Goal: Task Accomplishment & Management: Manage account settings

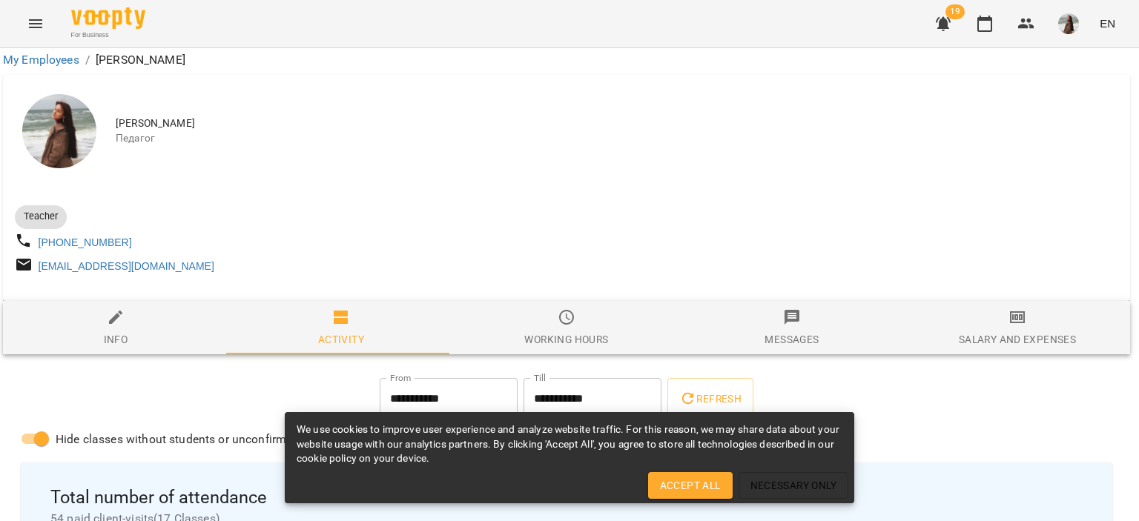
scroll to position [0, 3]
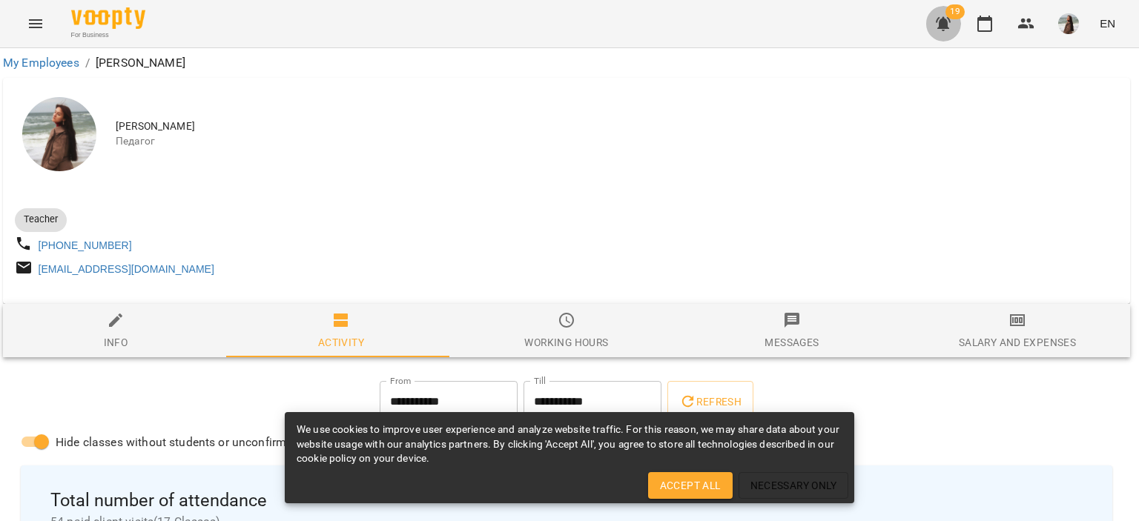
click at [947, 25] on icon "button" at bounding box center [942, 24] width 15 height 14
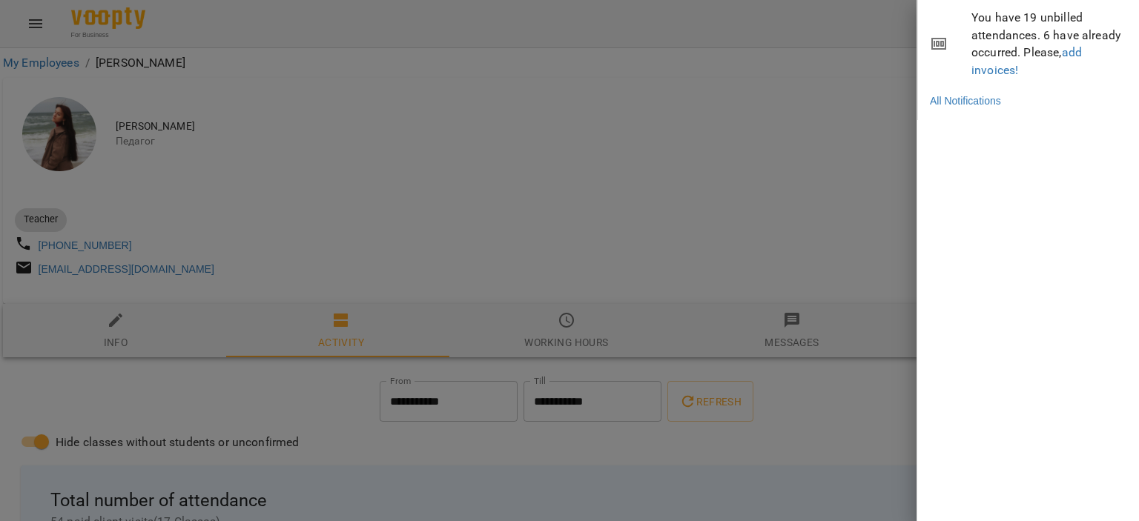
click at [296, 189] on div at bounding box center [569, 260] width 1139 height 521
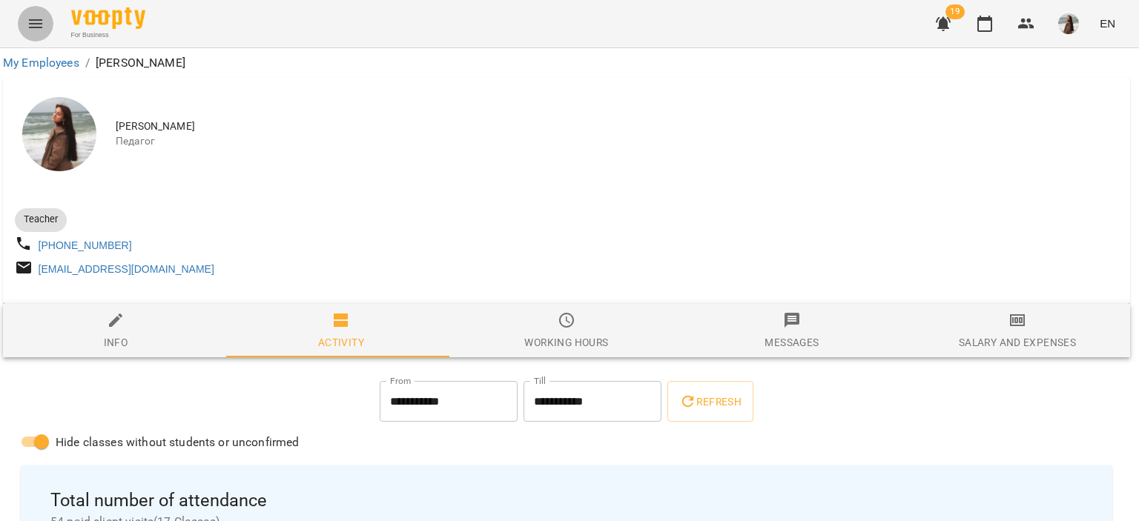
click at [44, 27] on button "Menu" at bounding box center [36, 24] width 36 height 36
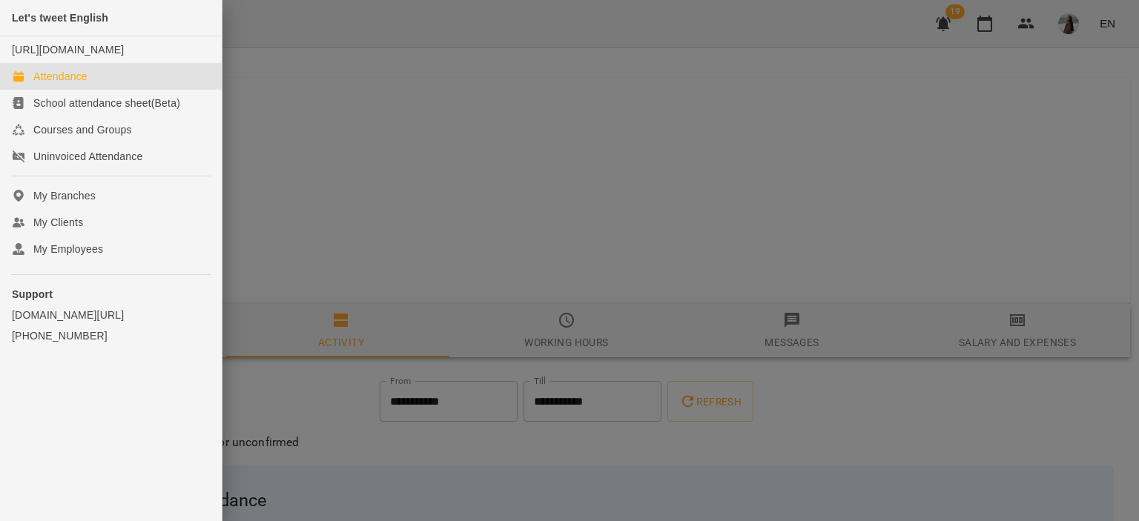
click at [120, 90] on link "Attendance" at bounding box center [111, 76] width 222 height 27
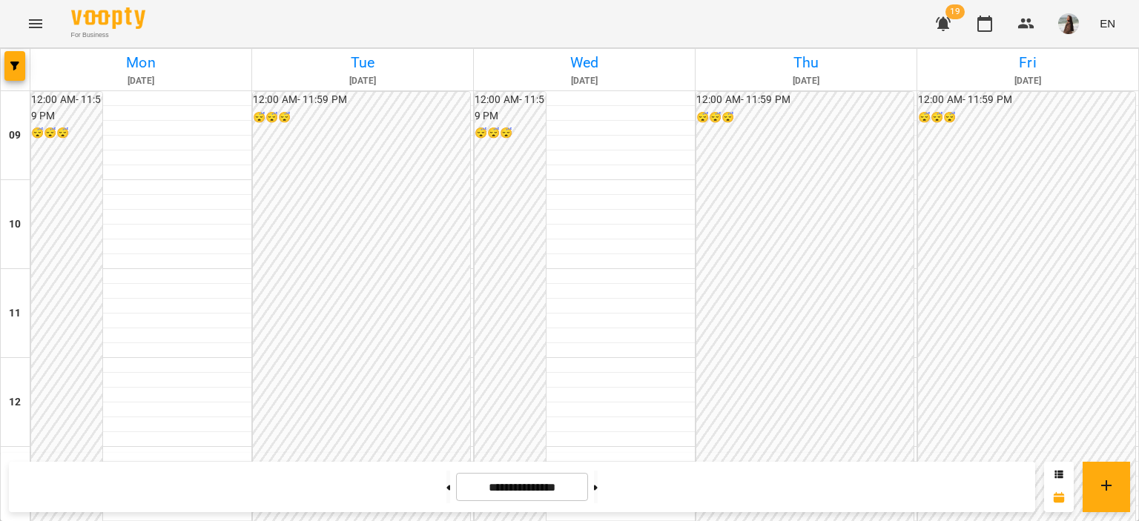
scroll to position [614, 0]
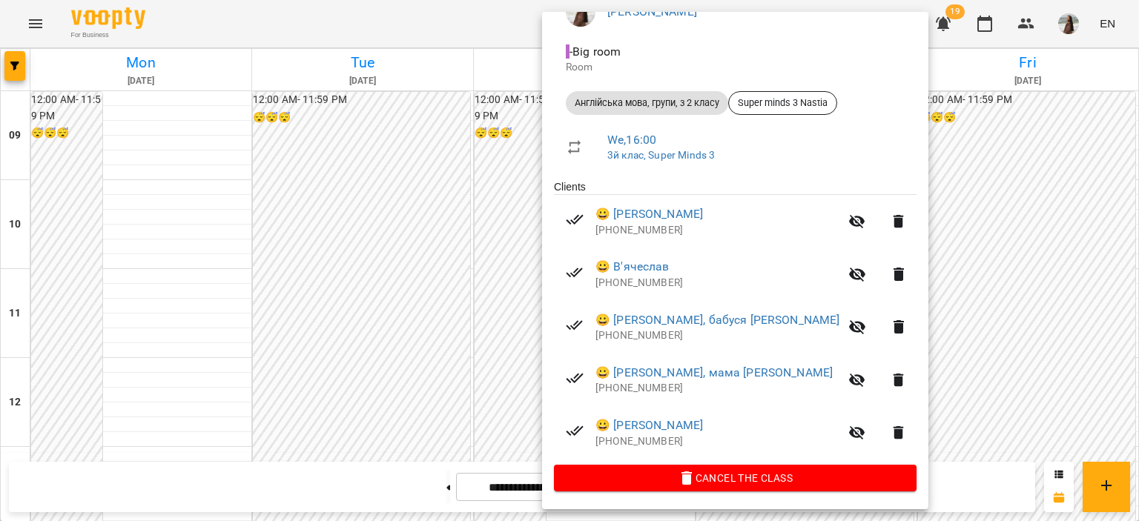
scroll to position [150, 0]
click at [484, 348] on div at bounding box center [569, 260] width 1139 height 521
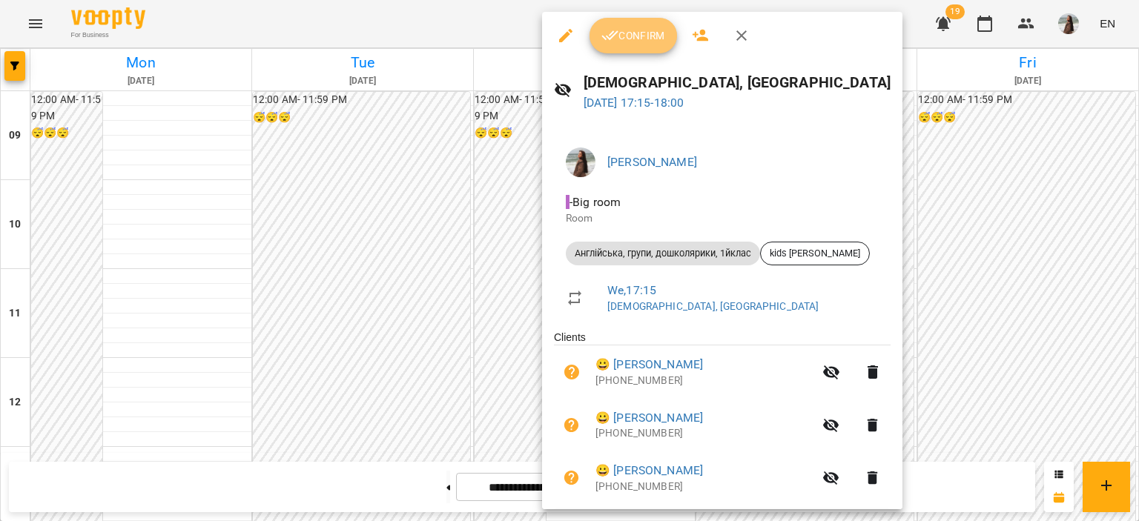
click at [640, 40] on span "Confirm" at bounding box center [633, 36] width 64 height 18
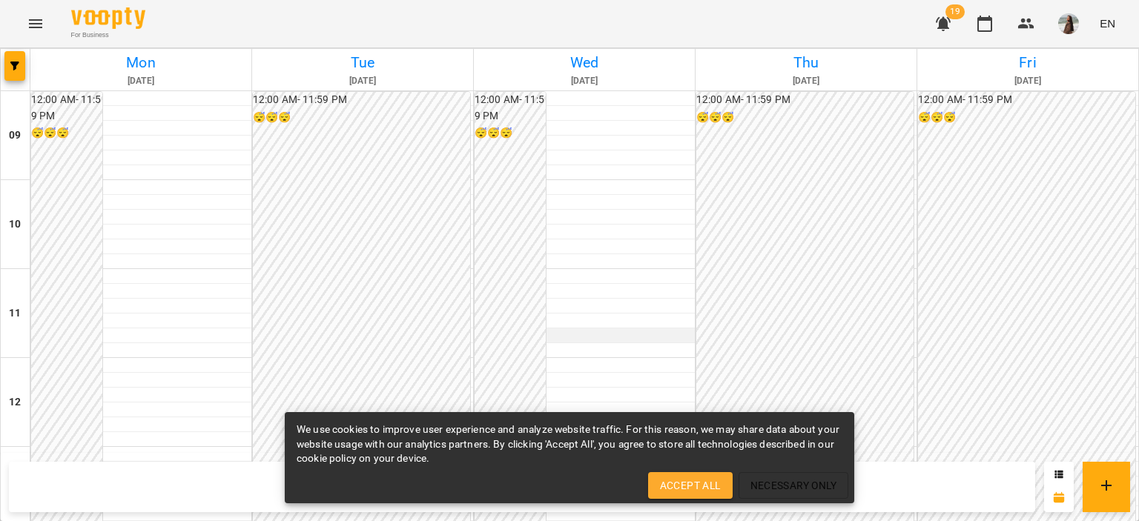
scroll to position [614, 0]
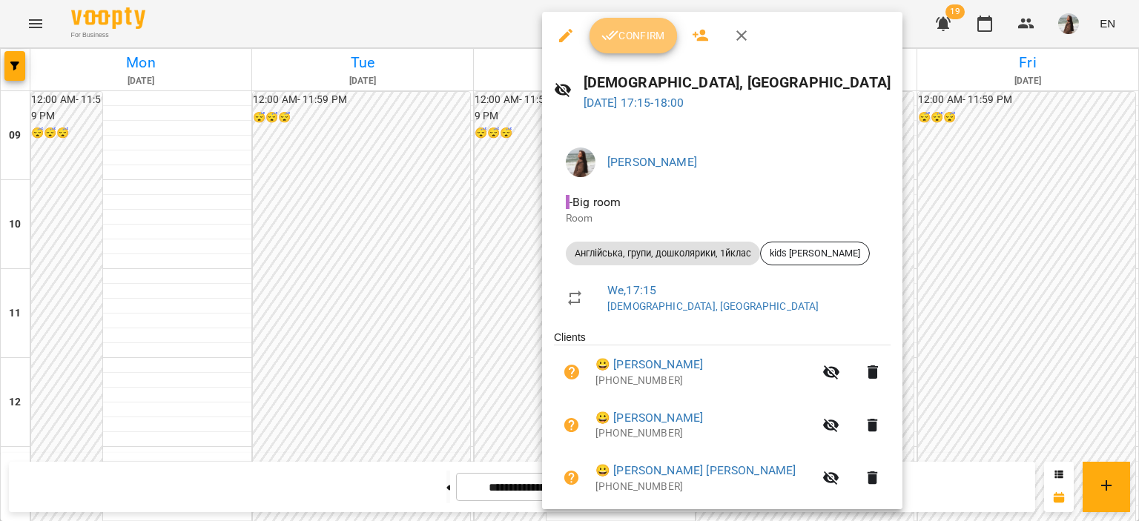
click at [637, 43] on span "Confirm" at bounding box center [633, 36] width 64 height 18
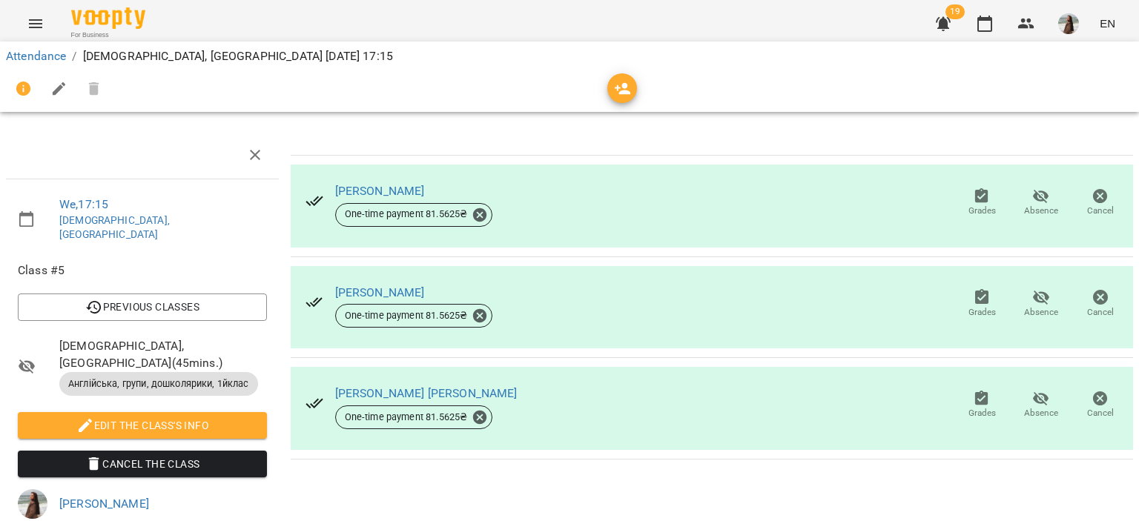
click at [1033, 199] on icon "button" at bounding box center [1041, 197] width 16 height 14
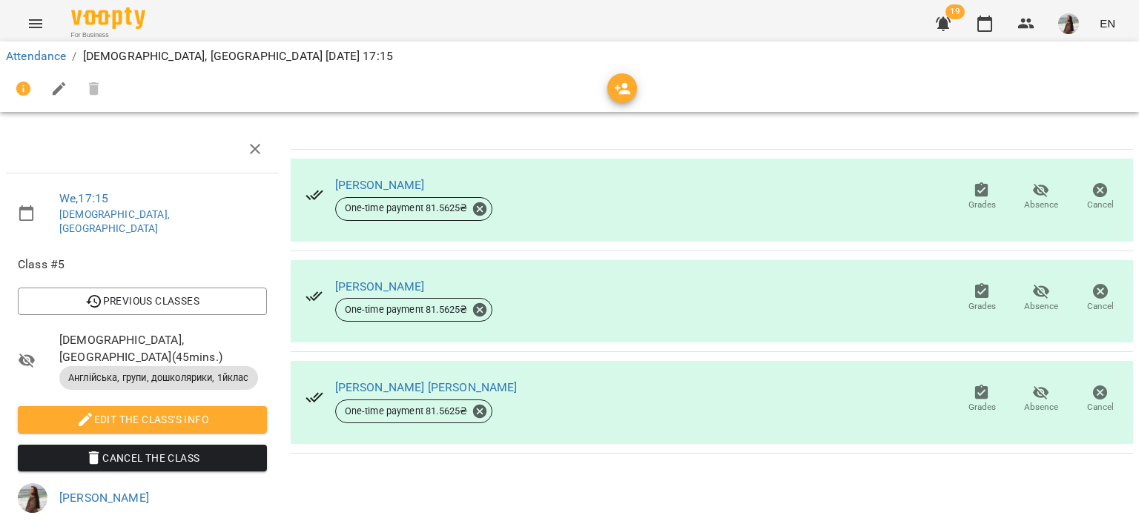
scroll to position [0, 6]
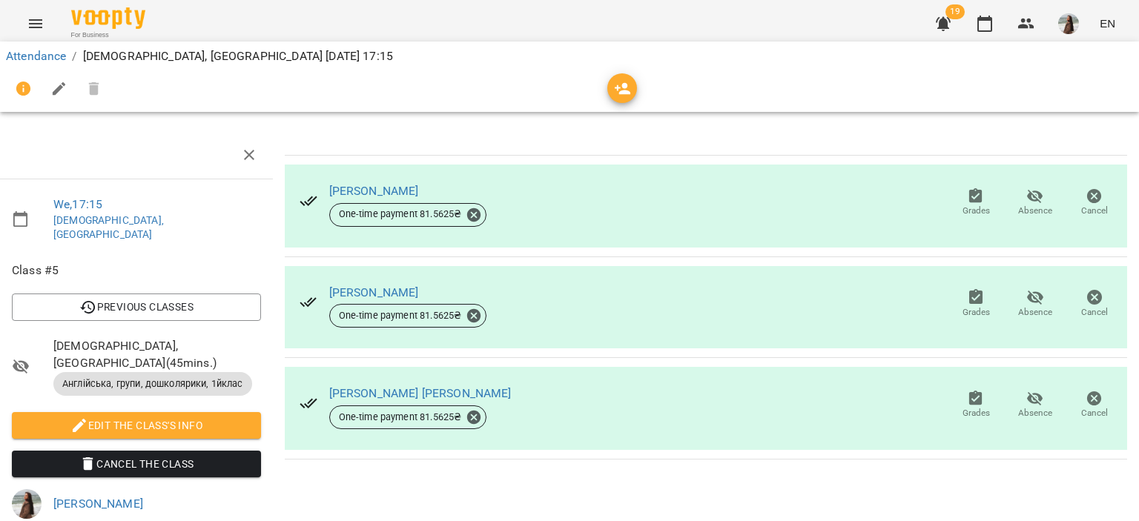
click at [159, 377] on span "Англійська, групи, дошколярики, 1йклас" at bounding box center [152, 383] width 199 height 13
click at [301, 202] on icon at bounding box center [308, 201] width 18 height 18
click at [973, 201] on icon "button" at bounding box center [976, 197] width 18 height 18
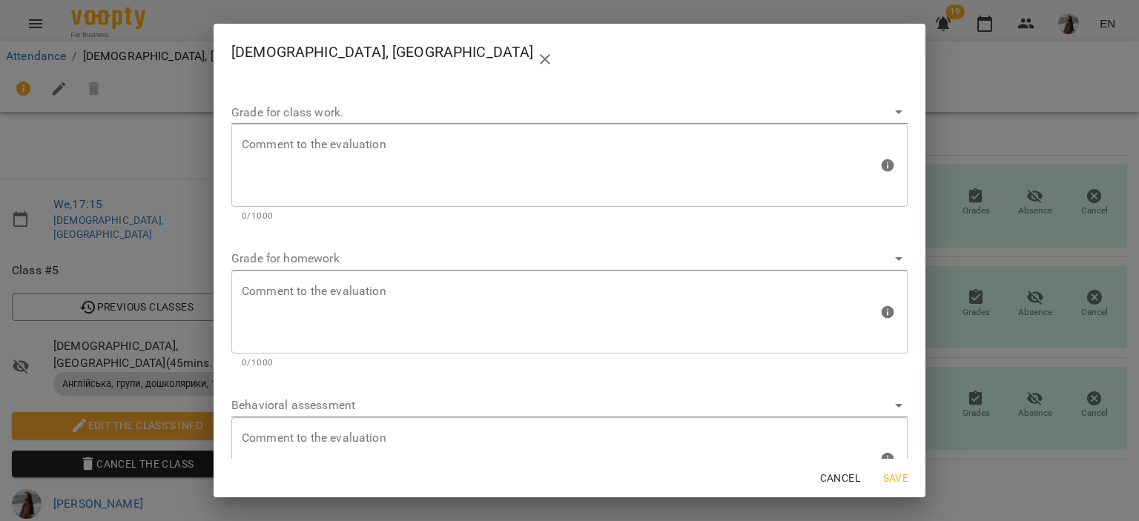
click at [956, 134] on div "[DEMOGRAPHIC_DATA], [PERSON_NAME] Grade for class work. Comment to the evaluati…" at bounding box center [569, 260] width 1139 height 521
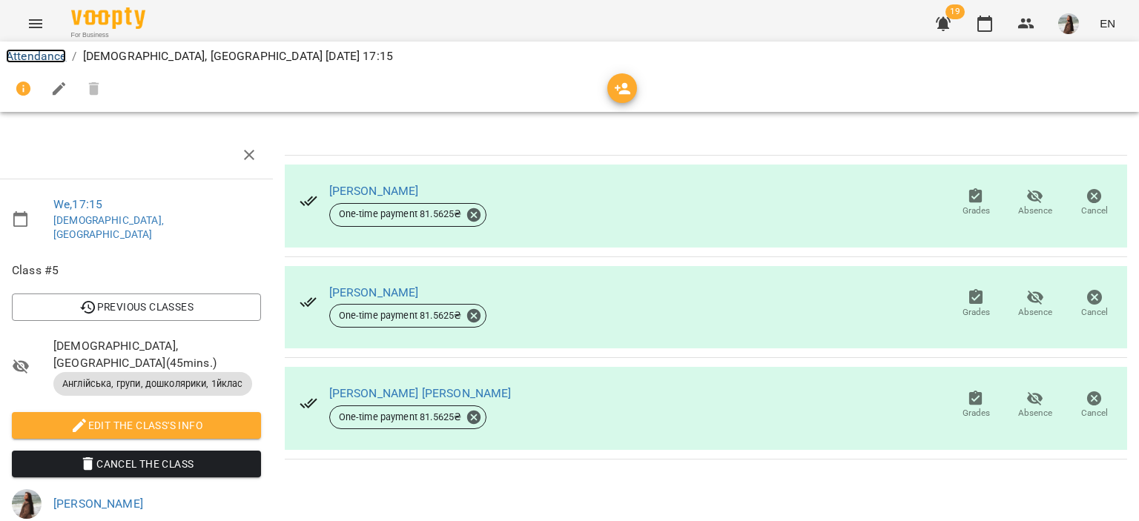
click at [56, 56] on link "Attendance" at bounding box center [36, 56] width 60 height 14
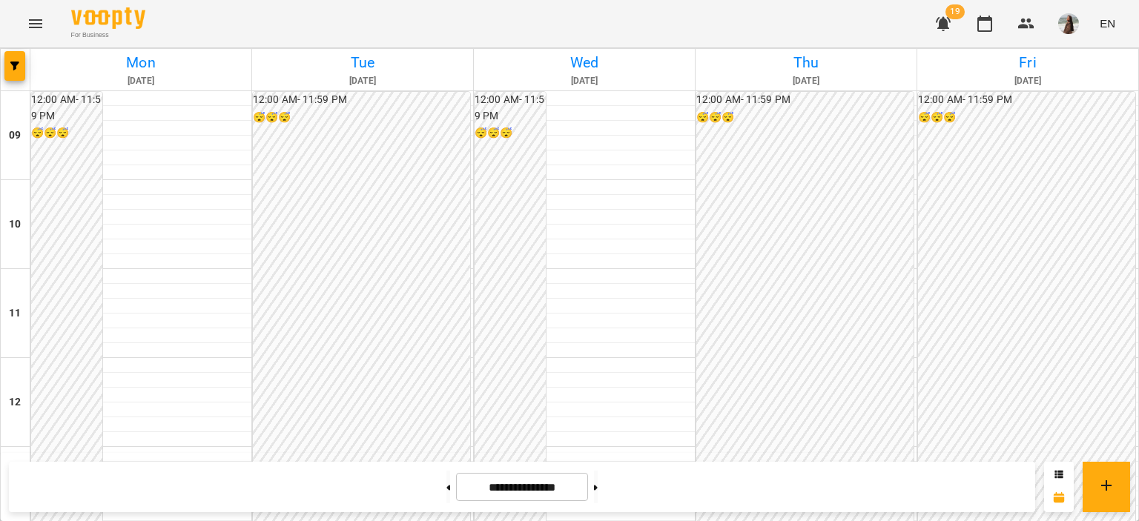
scroll to position [614, 0]
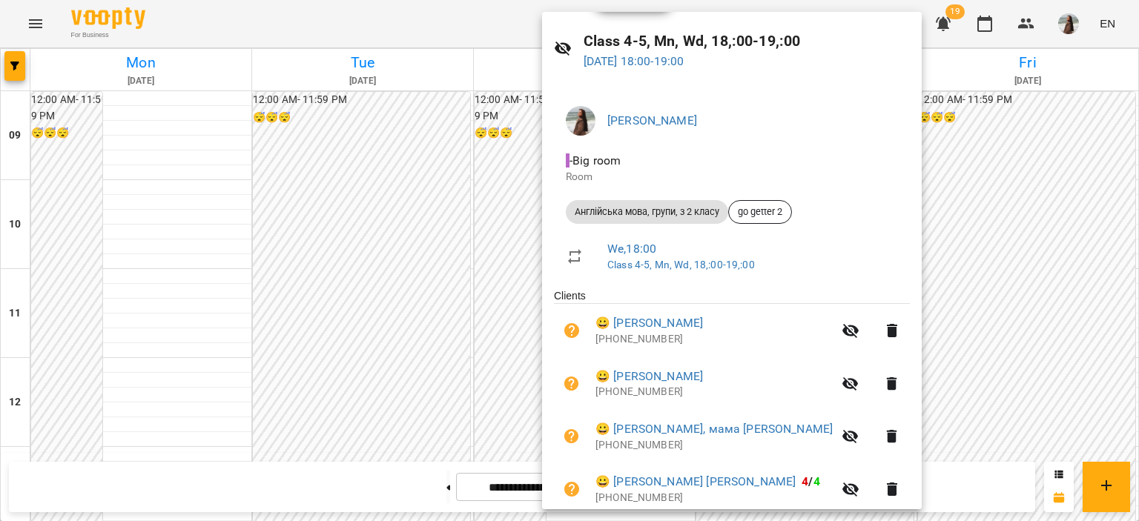
scroll to position [0, 0]
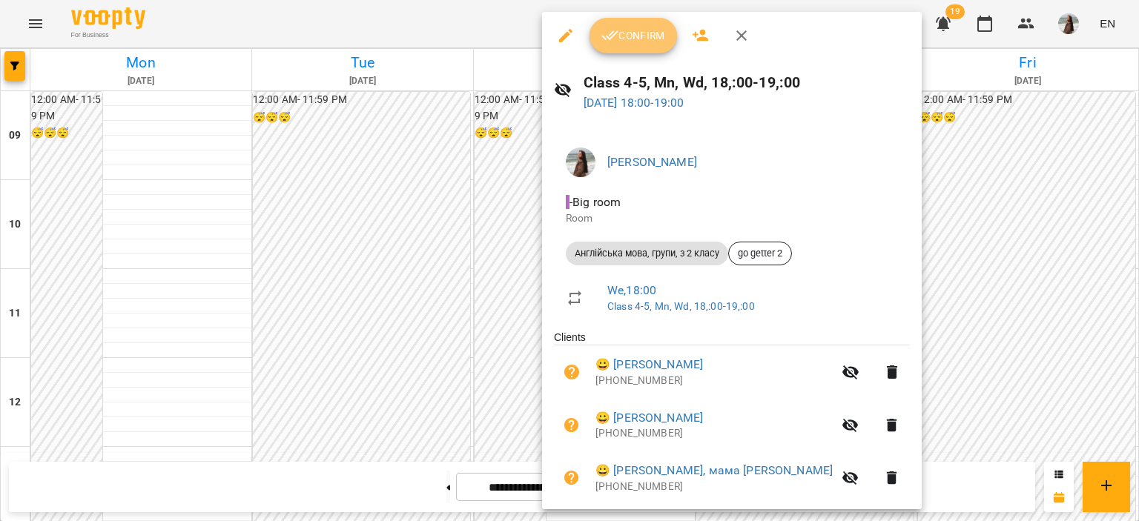
click at [652, 38] on span "Confirm" at bounding box center [633, 36] width 64 height 18
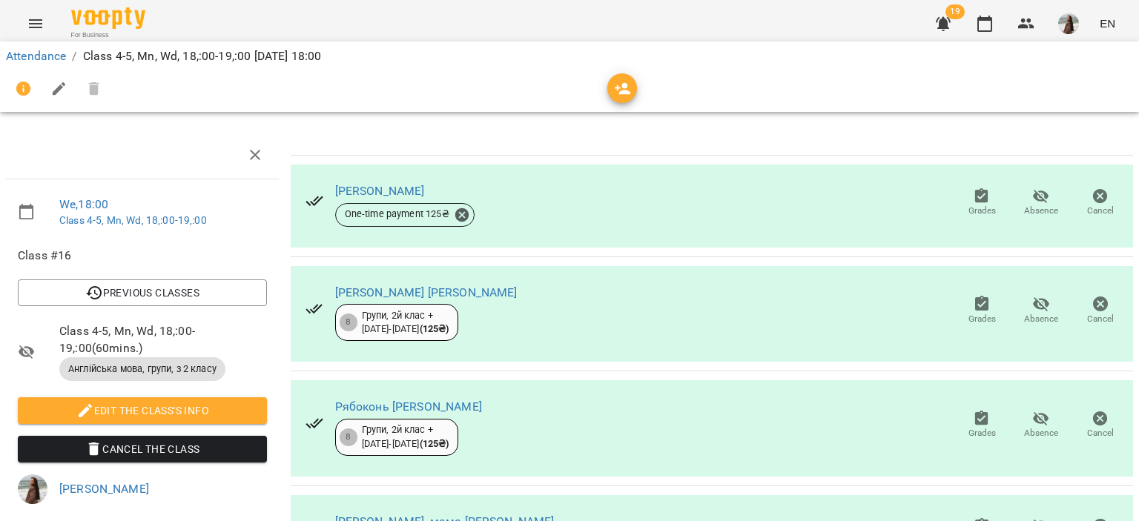
drag, startPoint x: 753, startPoint y: 4, endPoint x: 842, endPoint y: 28, distance: 92.3
click at [836, 20] on div "For Business 19 EN" at bounding box center [569, 23] width 1139 height 47
click at [978, 207] on span "Grades" at bounding box center [981, 211] width 27 height 13
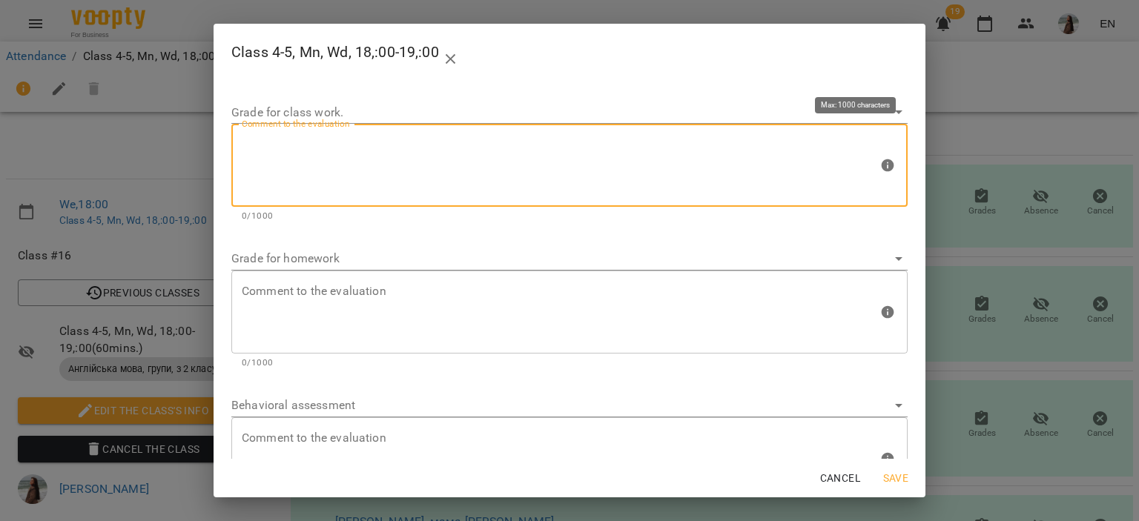
click at [615, 156] on textarea at bounding box center [560, 166] width 636 height 56
click at [274, 144] on textarea "*******" at bounding box center [554, 166] width 625 height 56
type textarea "*******"
click at [889, 477] on span "Save" at bounding box center [896, 478] width 36 height 18
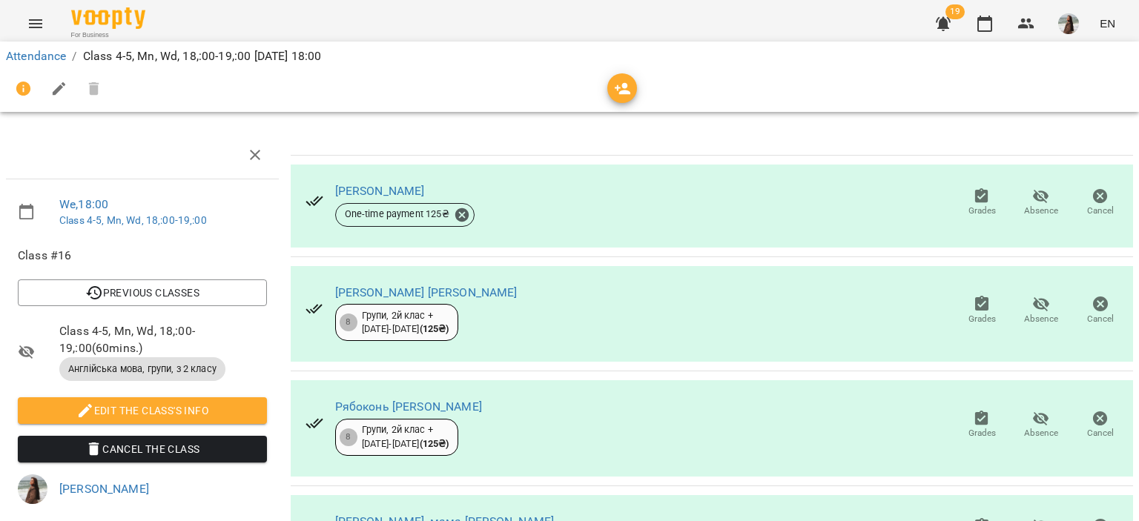
click at [975, 309] on icon "button" at bounding box center [981, 303] width 13 height 15
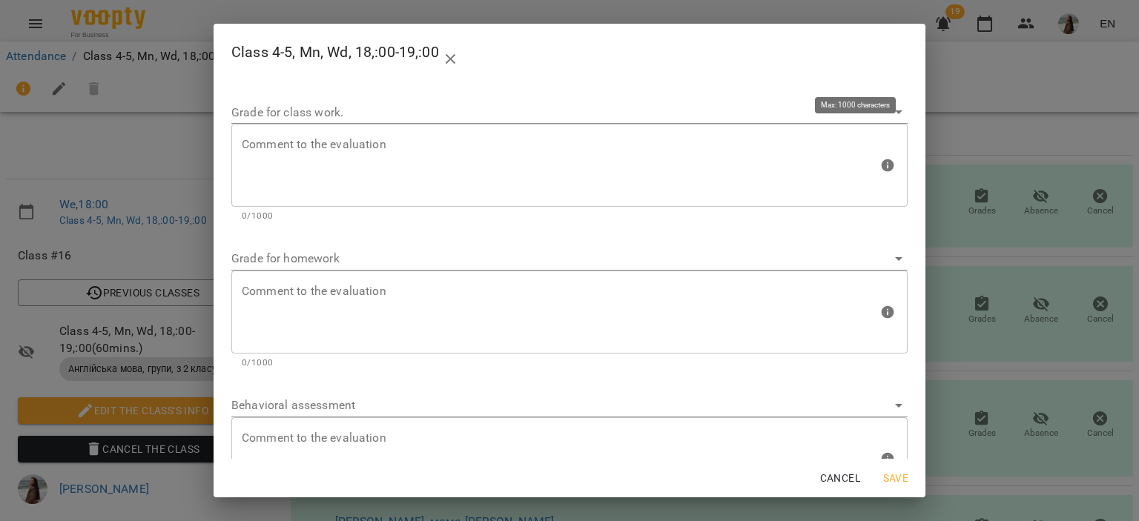
click at [464, 148] on textarea at bounding box center [560, 166] width 636 height 56
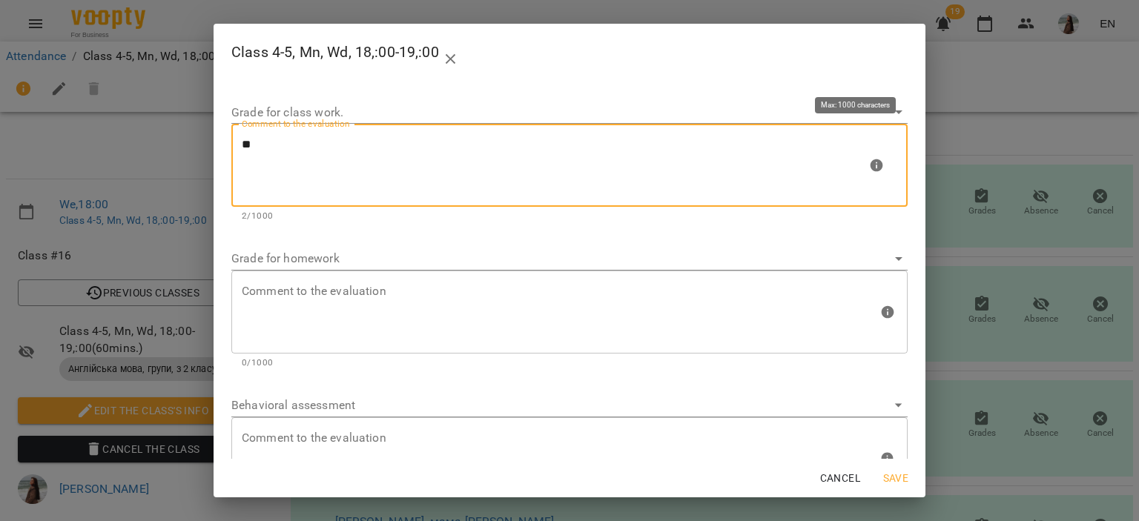
paste textarea "******"
type textarea "*******"
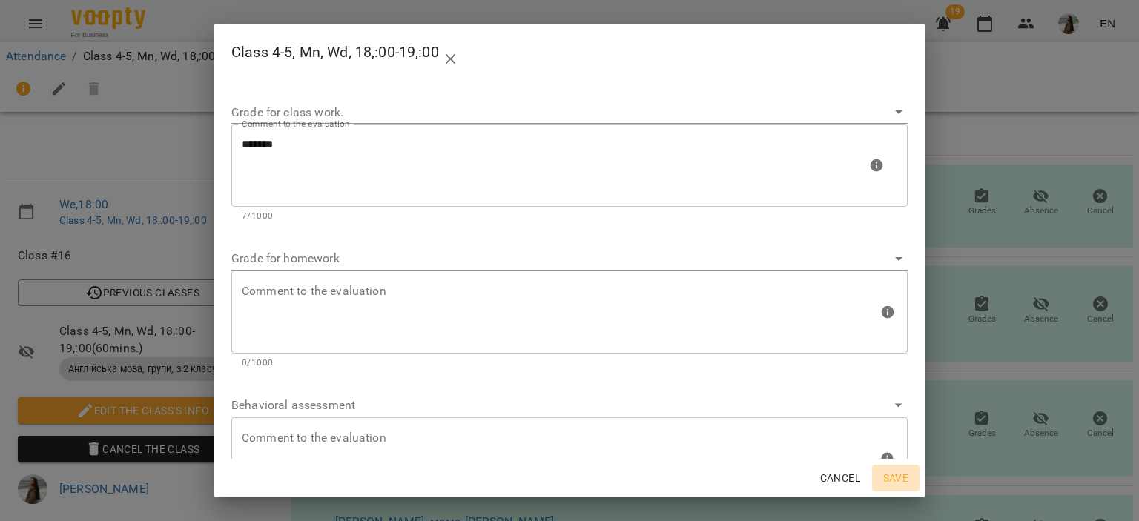
click at [901, 480] on span "Save" at bounding box center [896, 478] width 36 height 18
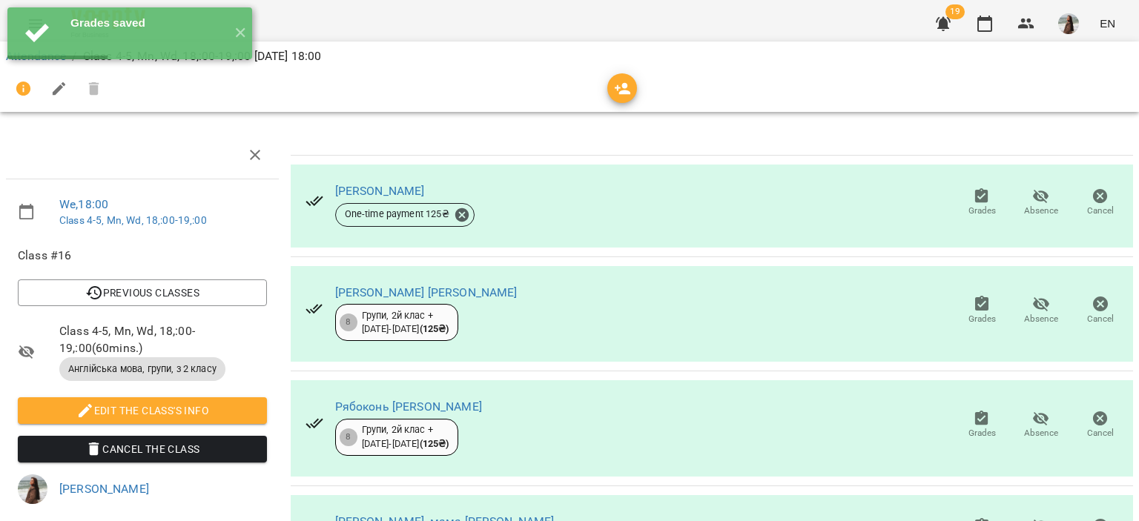
scroll to position [148, 0]
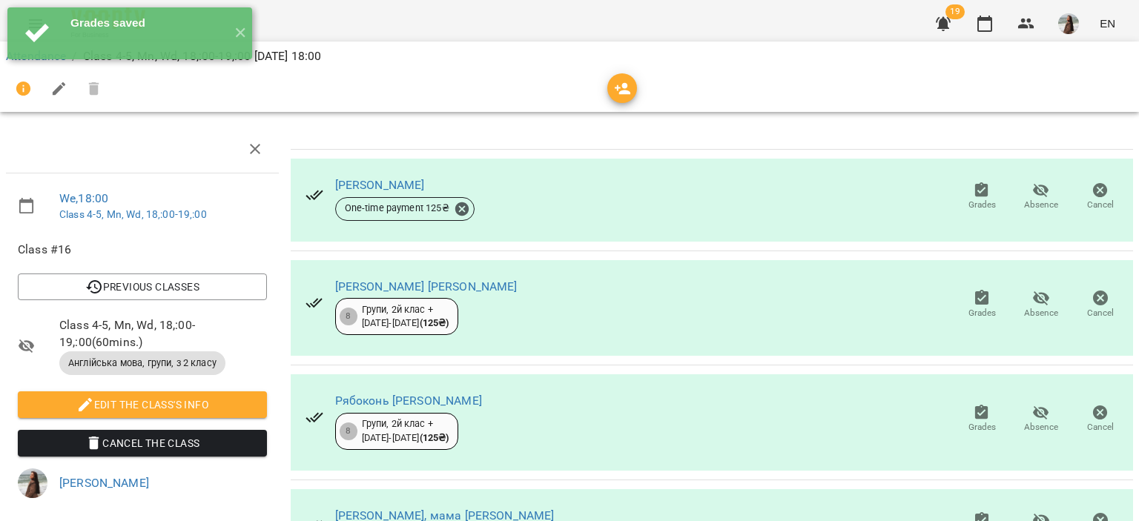
click at [1033, 406] on icon "button" at bounding box center [1041, 413] width 16 height 14
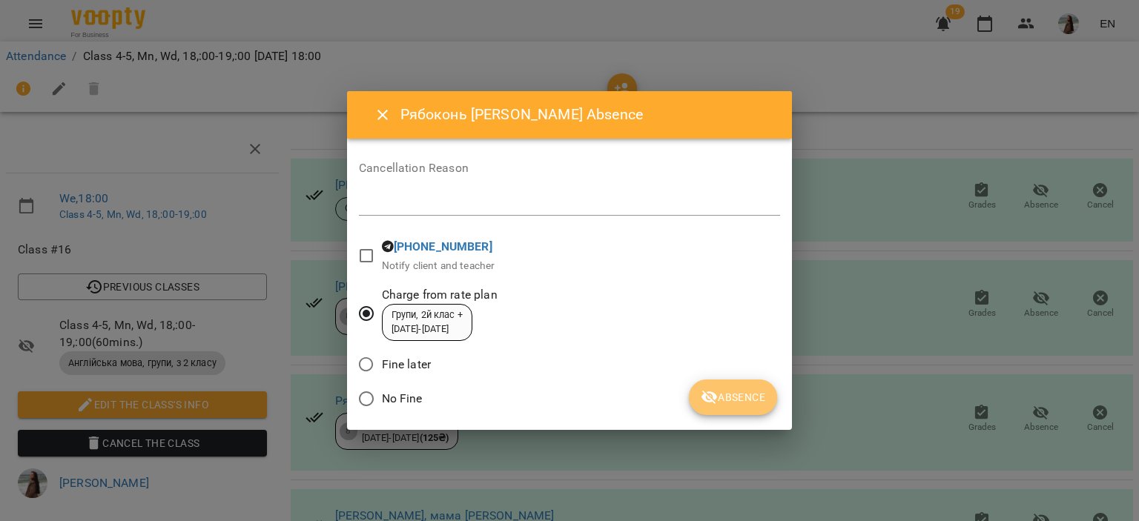
click at [719, 397] on span "Absence" at bounding box center [732, 397] width 64 height 18
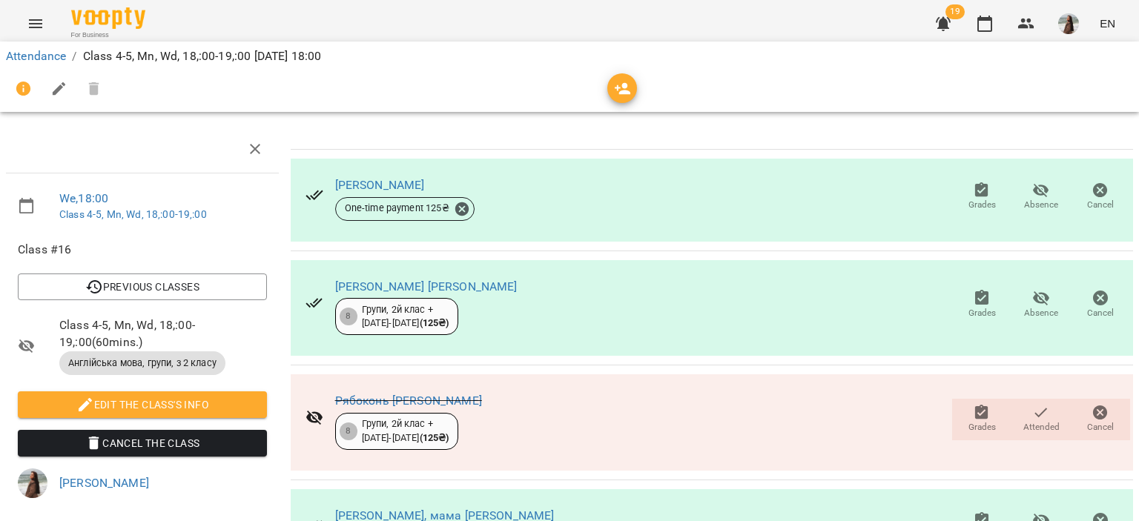
scroll to position [291, 0]
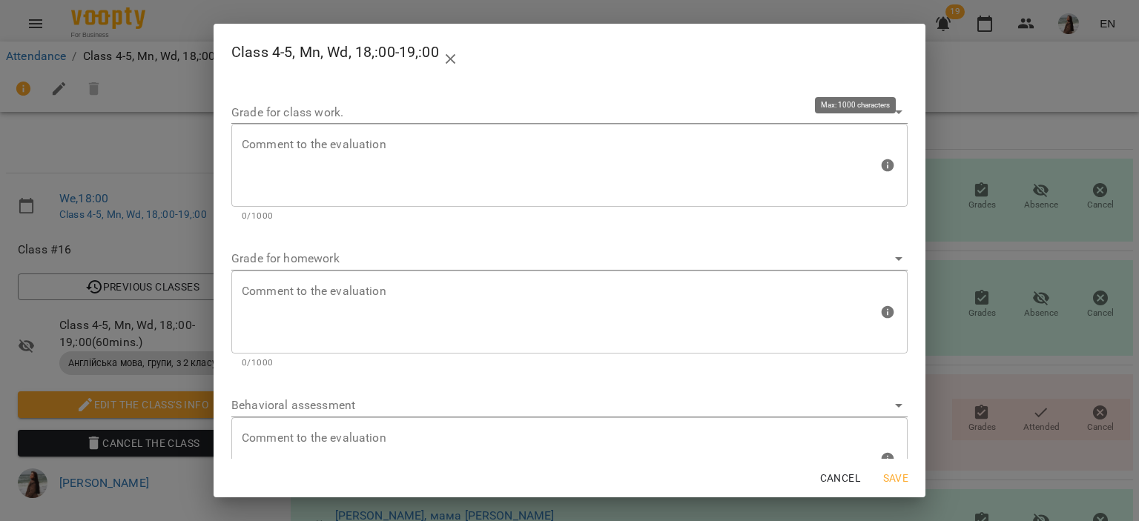
click at [522, 132] on div "Comment to the evaluation" at bounding box center [569, 165] width 676 height 83
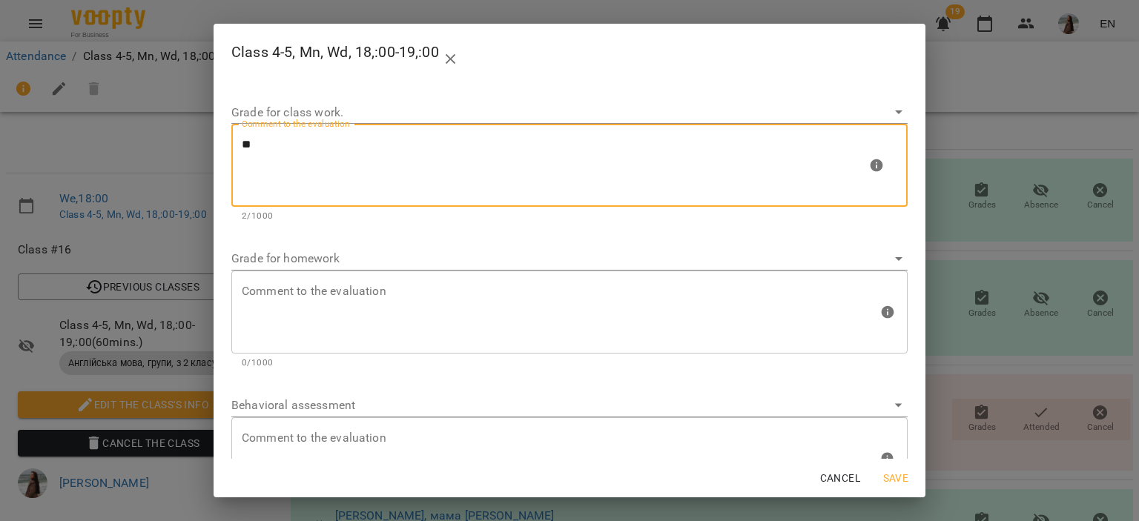
paste textarea "******"
type textarea "*******"
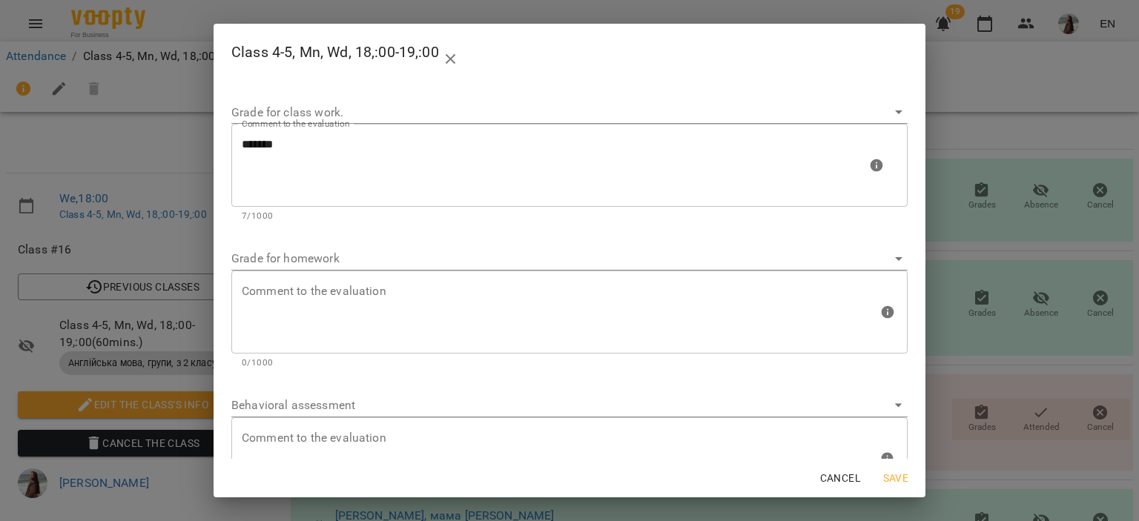
click at [892, 480] on span "Save" at bounding box center [896, 478] width 36 height 18
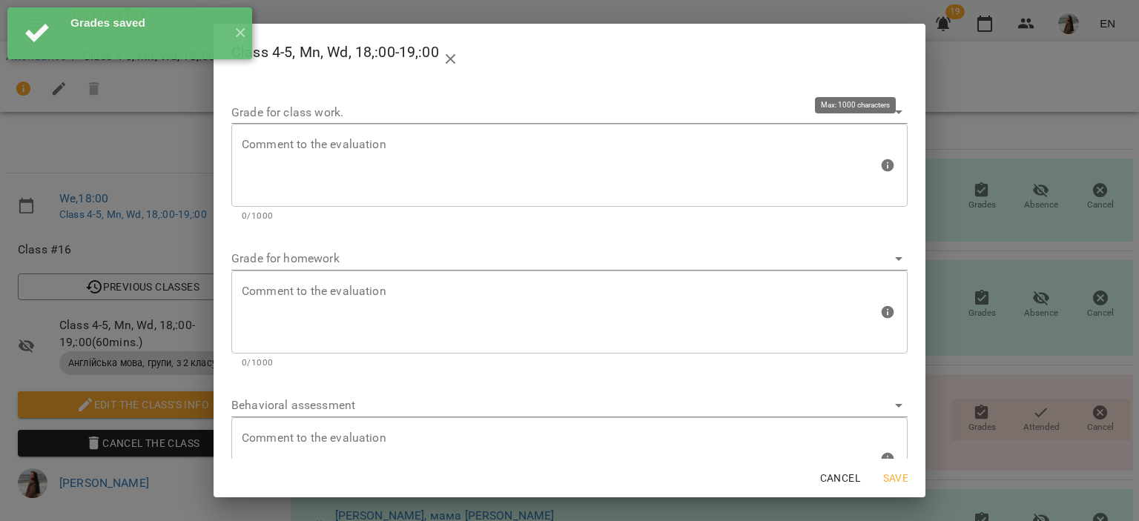
click at [539, 142] on textarea at bounding box center [560, 166] width 636 height 56
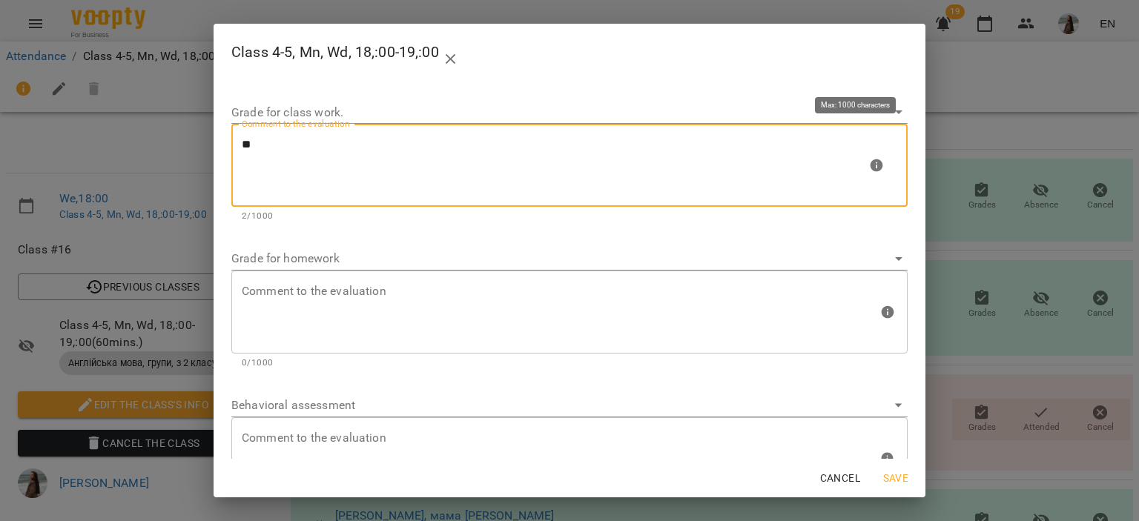
paste textarea "******"
type textarea "*******"
click at [889, 480] on span "Save" at bounding box center [896, 478] width 36 height 18
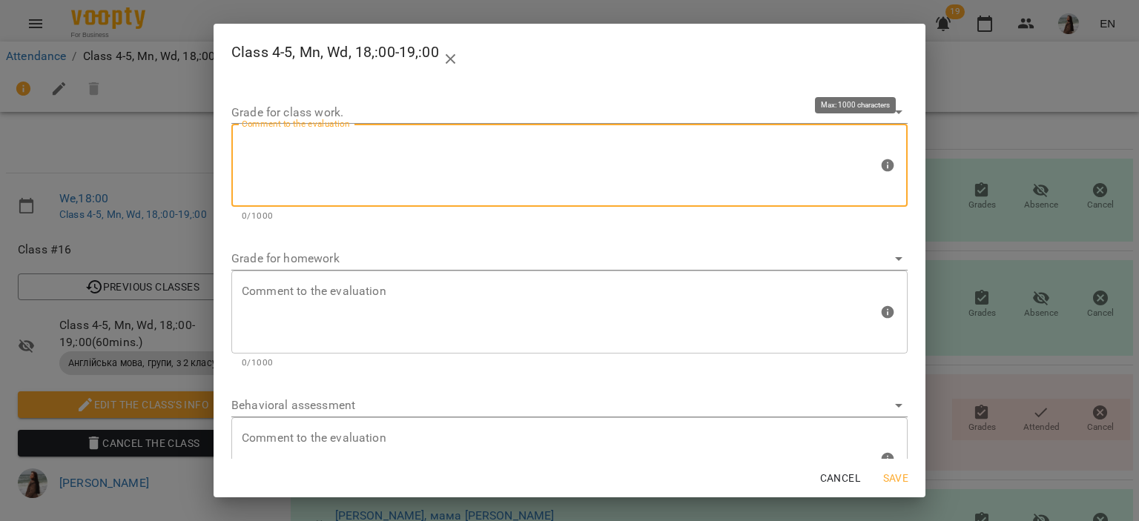
click at [475, 159] on textarea at bounding box center [560, 166] width 636 height 56
paste textarea "******"
type textarea "*******"
click at [878, 477] on span "Save" at bounding box center [896, 478] width 36 height 18
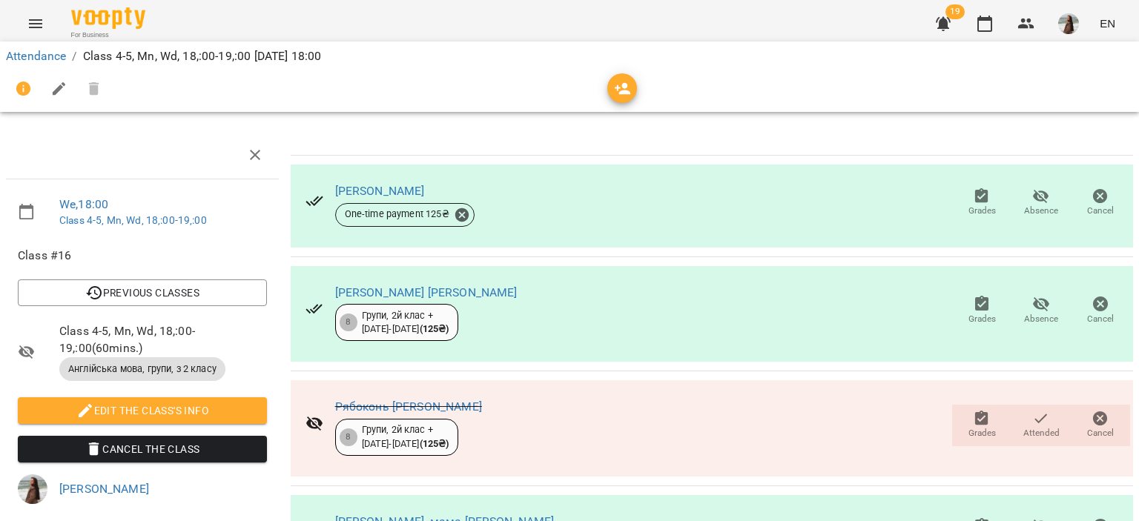
scroll to position [0, 0]
click at [42, 59] on link "Attendance" at bounding box center [36, 56] width 60 height 14
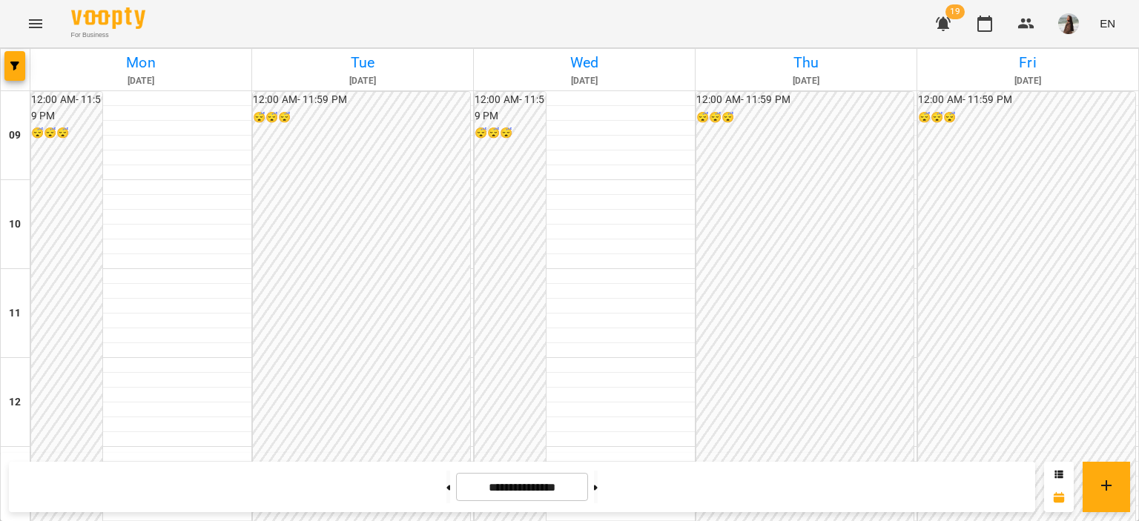
scroll to position [614, 0]
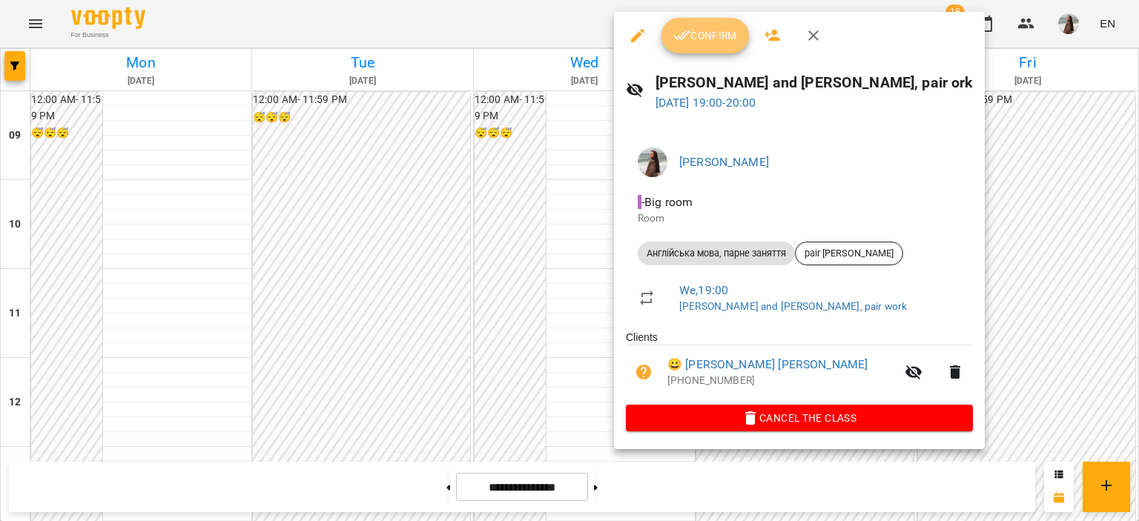
click at [692, 33] on span "Confirm" at bounding box center [705, 36] width 64 height 18
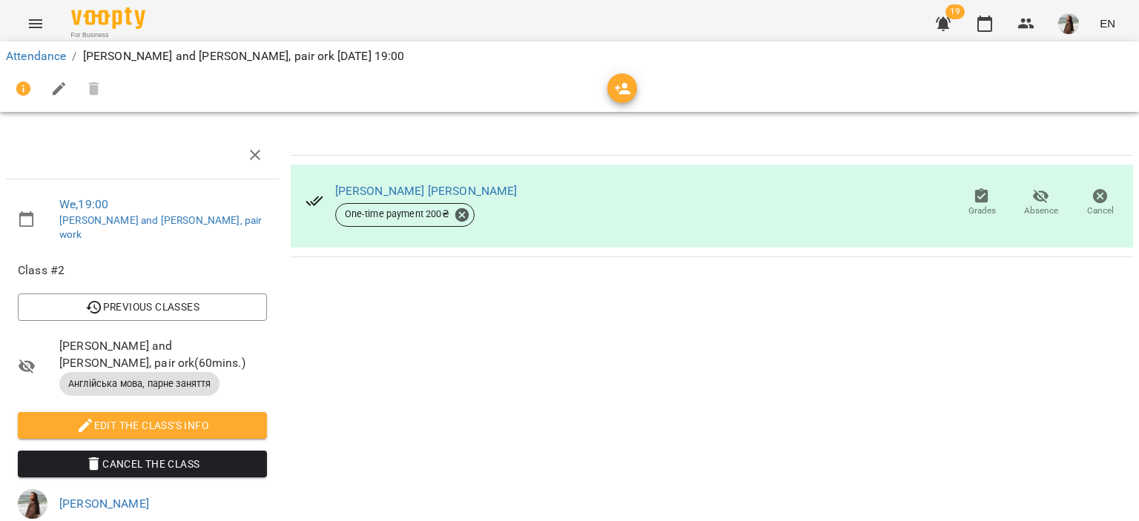
click at [973, 202] on icon "button" at bounding box center [982, 197] width 18 height 18
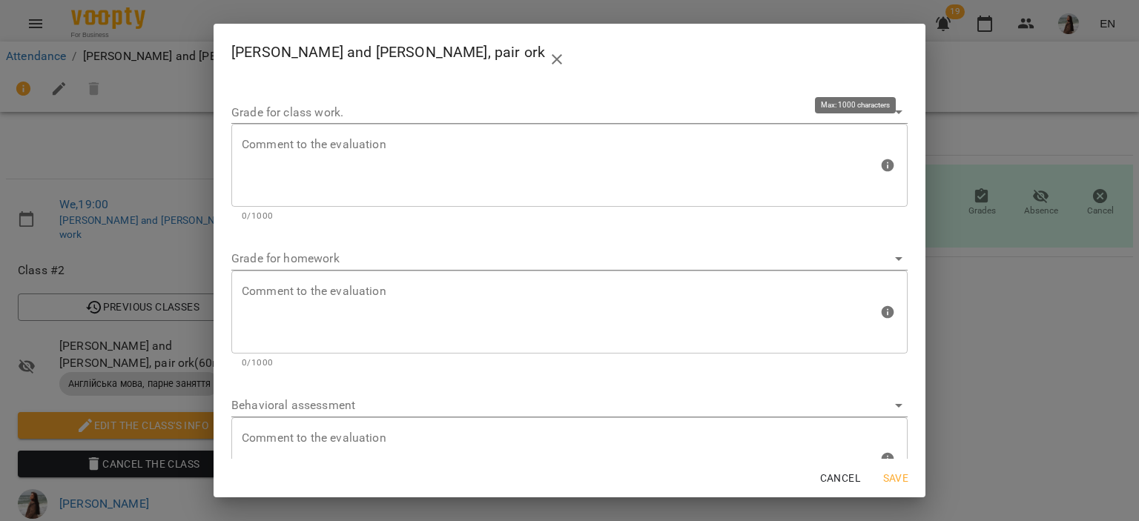
click at [550, 158] on textarea at bounding box center [560, 166] width 636 height 56
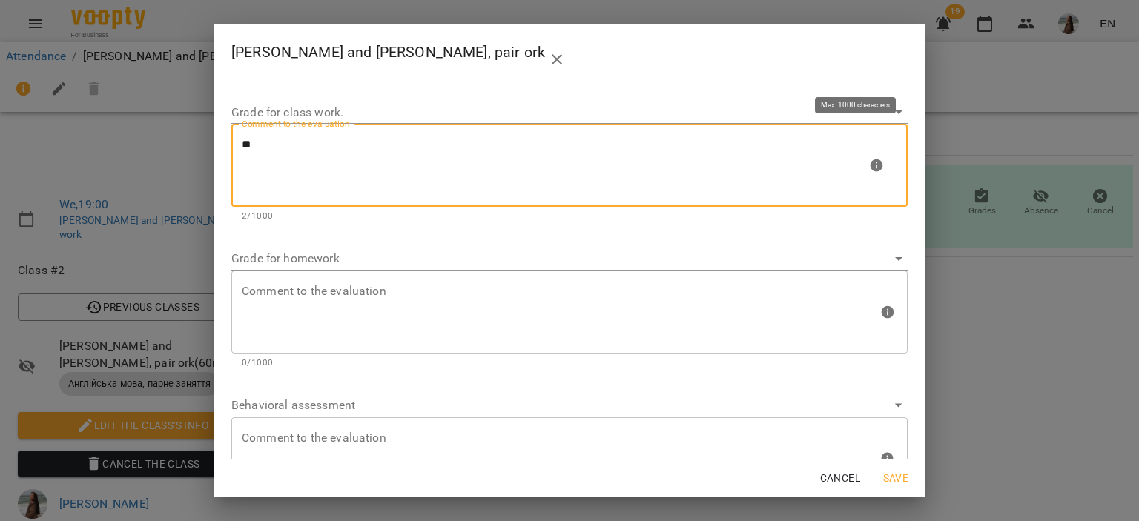
paste textarea "******"
type textarea "**********"
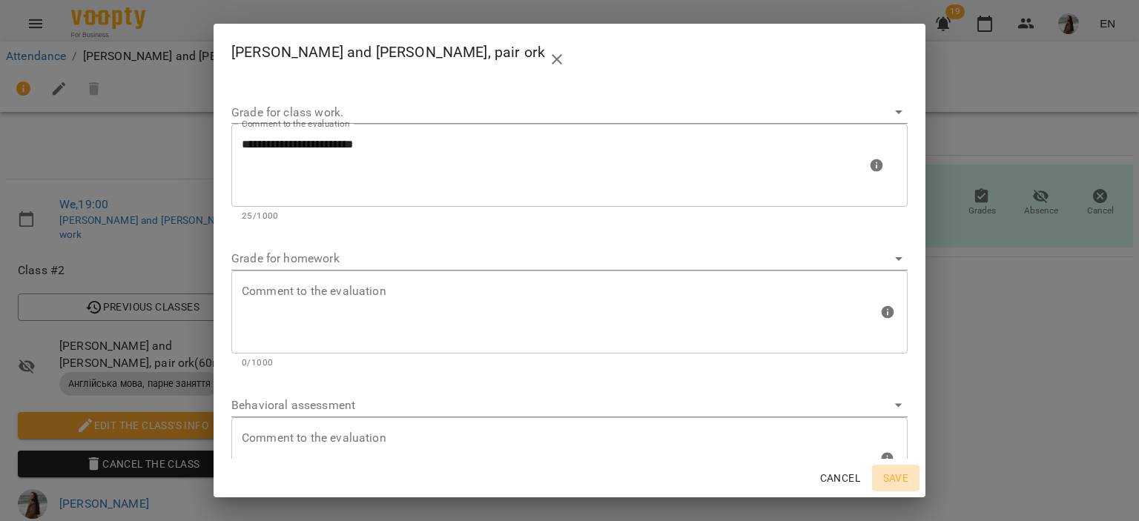
click at [891, 485] on span "Save" at bounding box center [896, 478] width 36 height 18
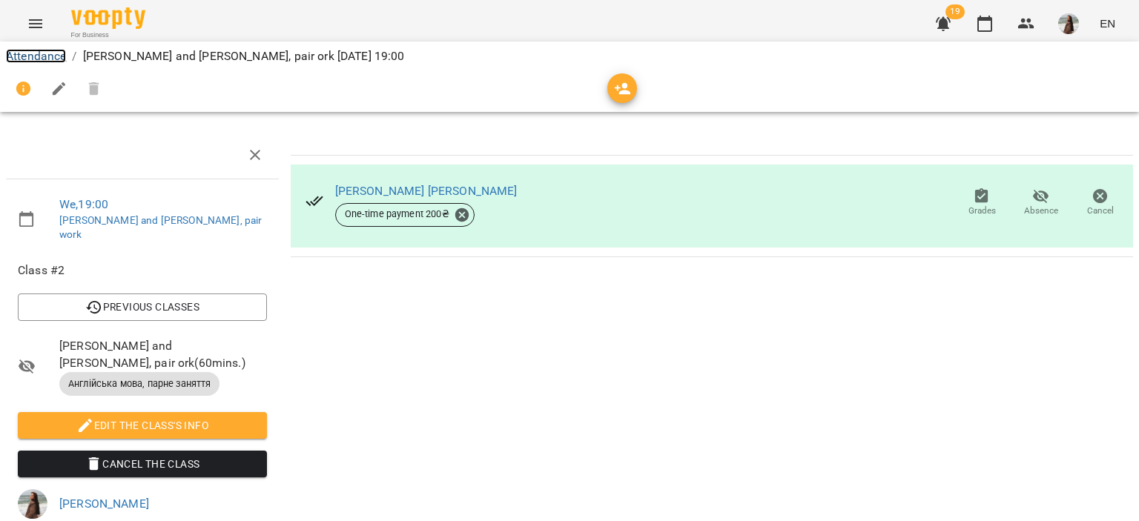
click at [43, 57] on link "Attendance" at bounding box center [36, 56] width 60 height 14
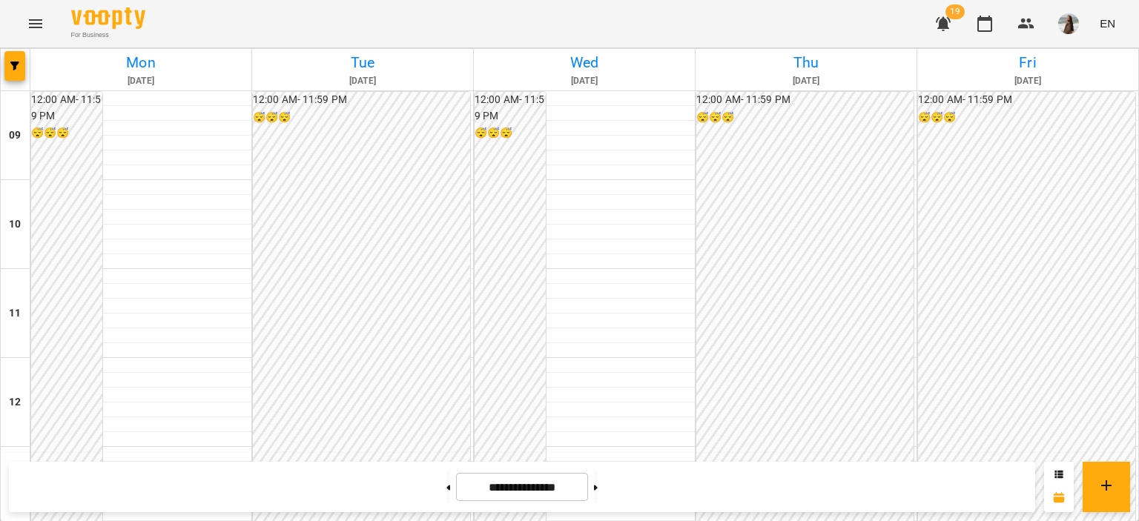
scroll to position [614, 0]
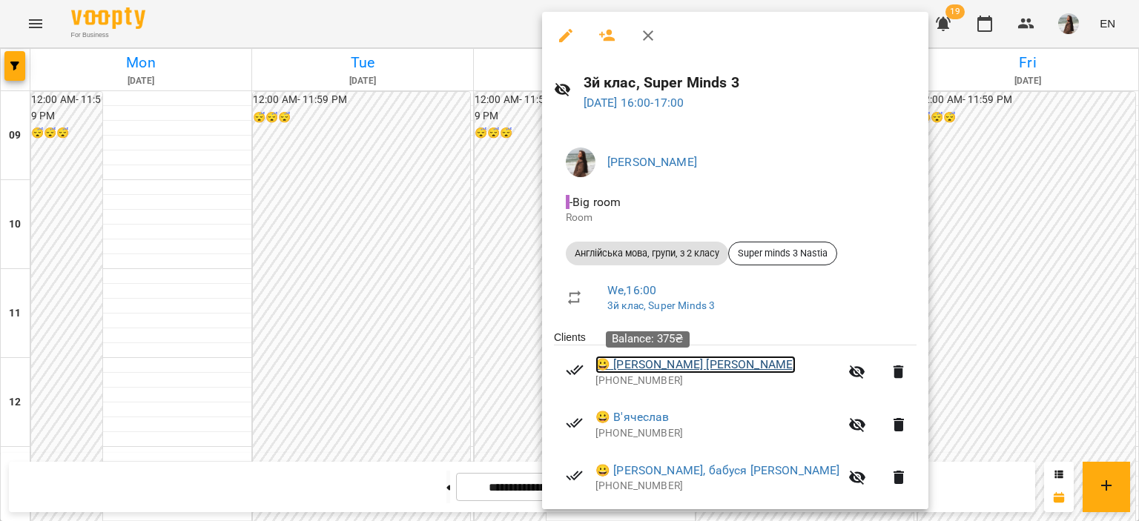
click at [674, 373] on link "😀 [PERSON_NAME] [PERSON_NAME]" at bounding box center [695, 365] width 200 height 18
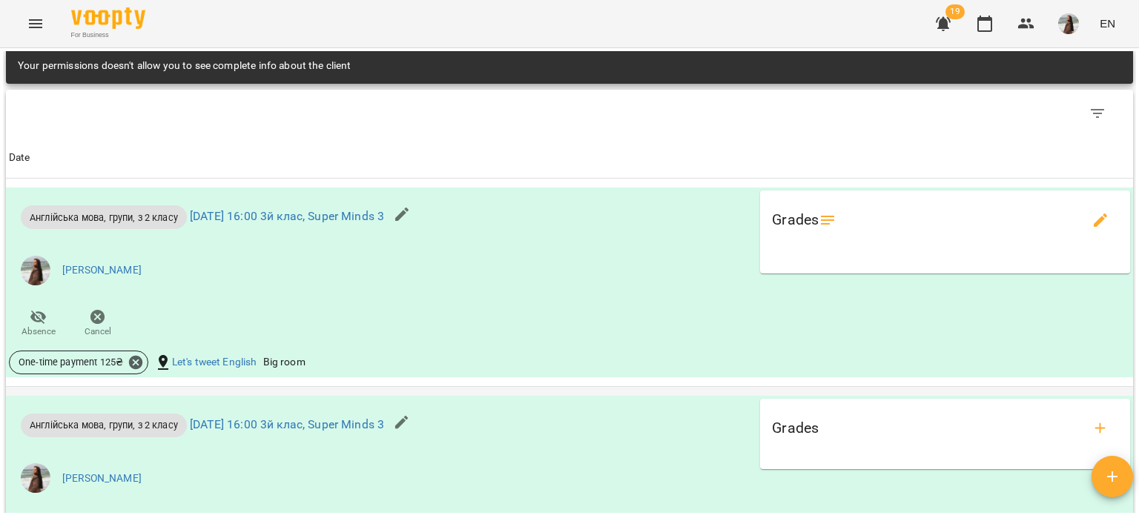
scroll to position [1186, 0]
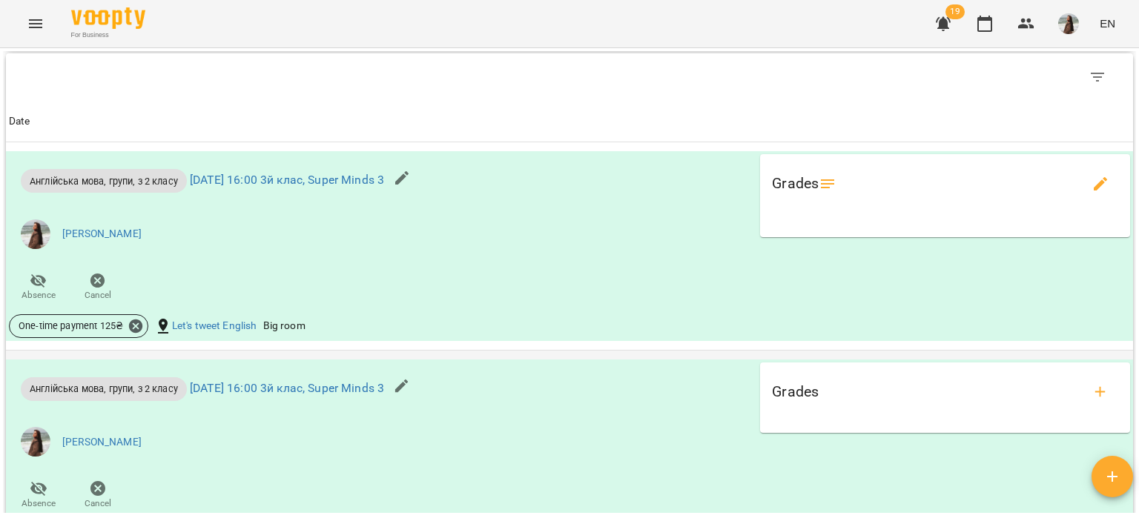
click at [845, 388] on div "Grades" at bounding box center [945, 392] width 346 height 36
click at [1091, 401] on icon "add evaluations" at bounding box center [1100, 392] width 18 height 18
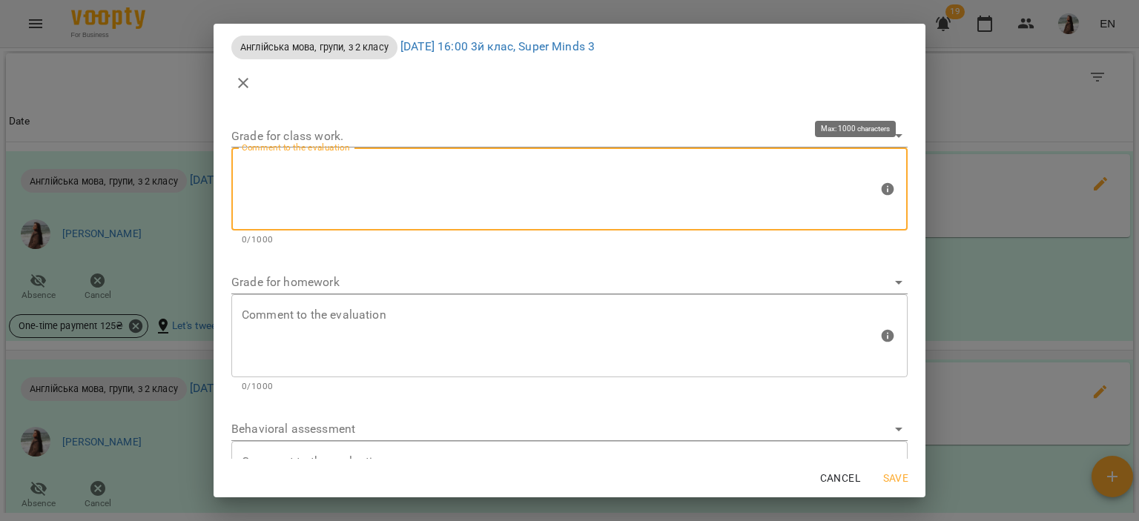
click at [437, 173] on textarea at bounding box center [560, 190] width 636 height 56
paste textarea "******"
type textarea "*******"
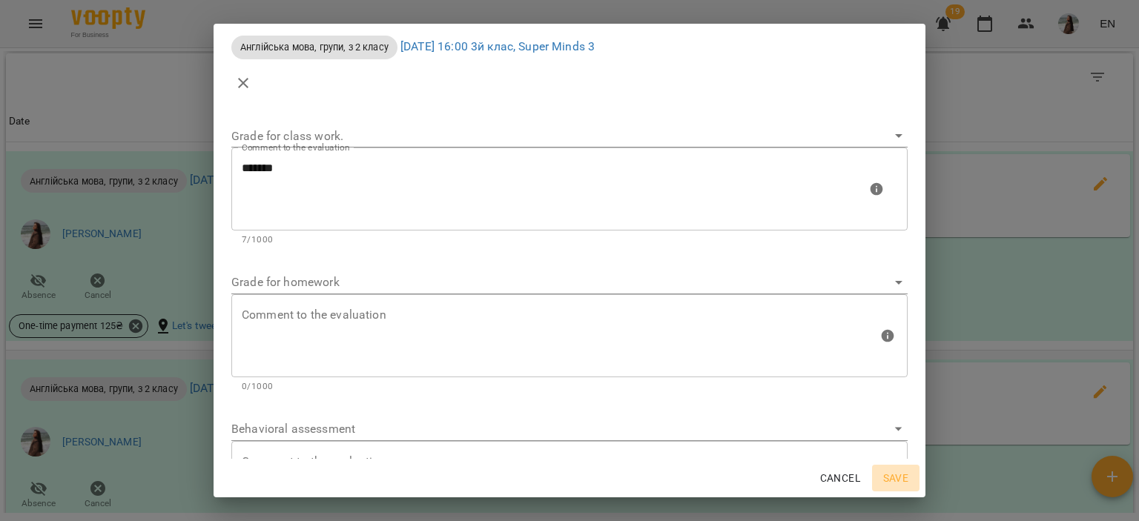
click at [899, 484] on span "Save" at bounding box center [896, 478] width 36 height 18
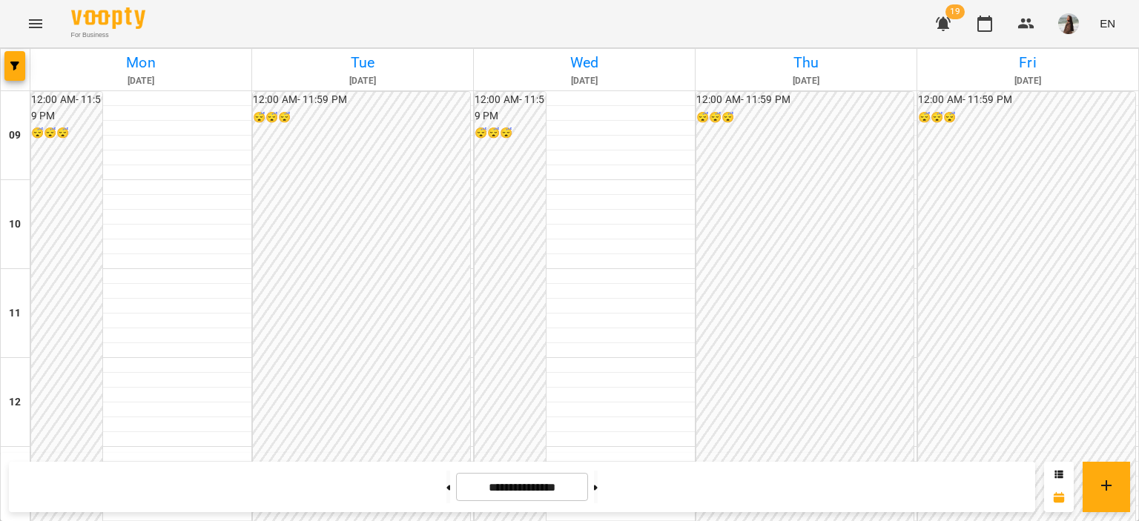
scroll to position [371, 0]
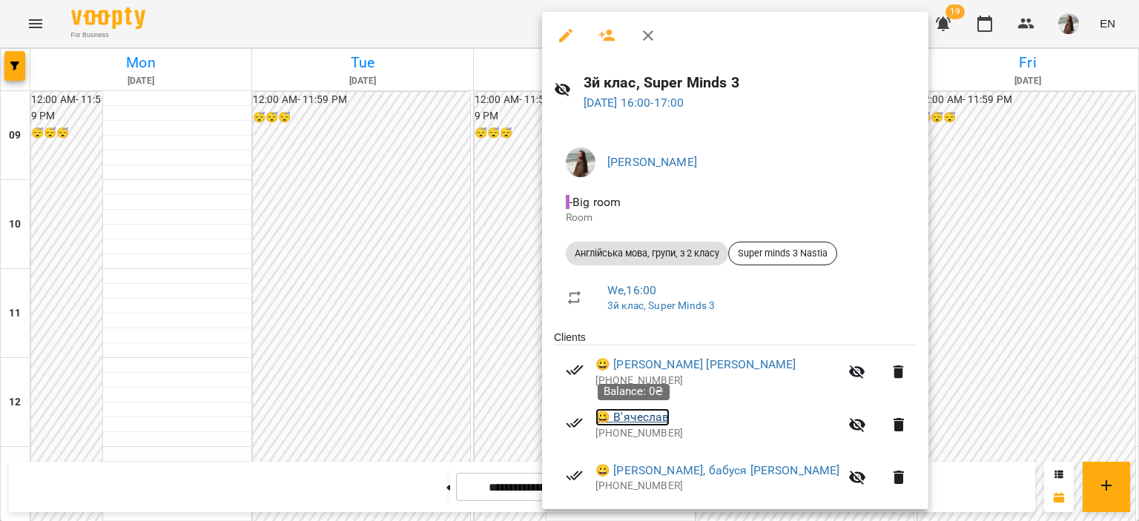
click at [631, 418] on link "😀 В'ячеслав" at bounding box center [632, 417] width 74 height 18
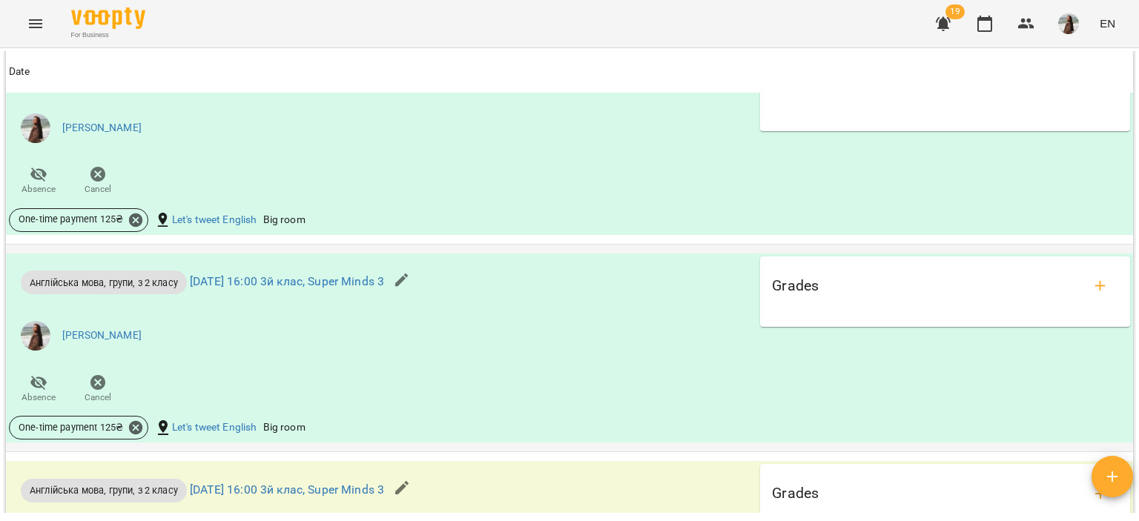
scroll to position [1477, 0]
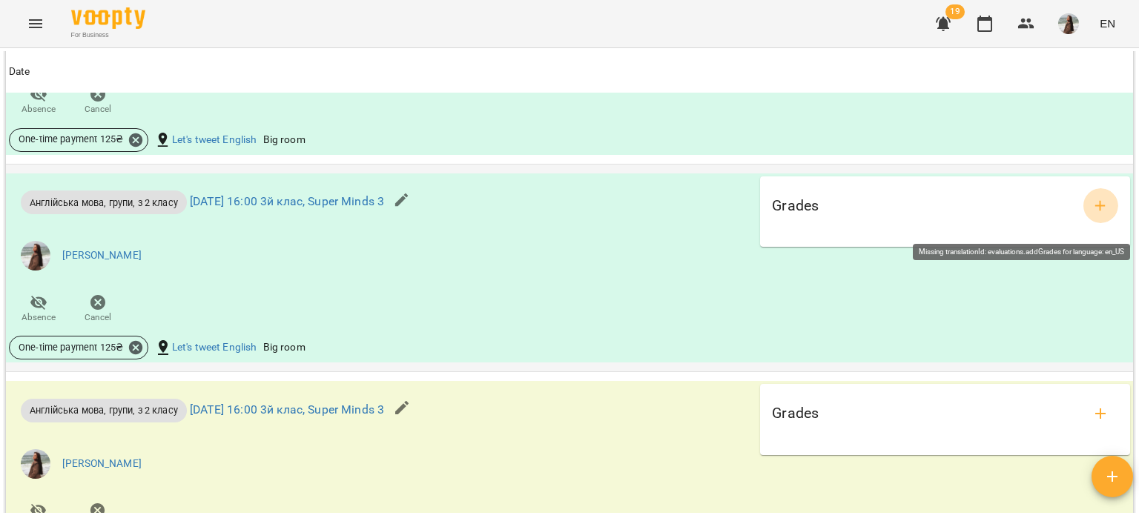
click at [1091, 215] on icon "add evaluations" at bounding box center [1100, 206] width 18 height 18
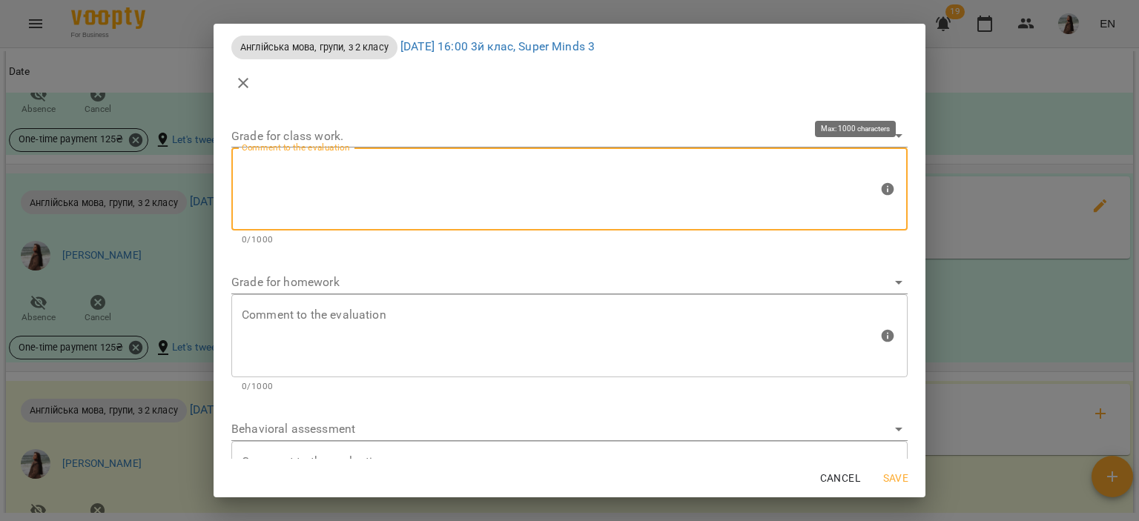
click at [460, 174] on textarea at bounding box center [560, 190] width 636 height 56
paste textarea "******"
type textarea "*******"
click at [895, 474] on span "Save" at bounding box center [896, 478] width 36 height 18
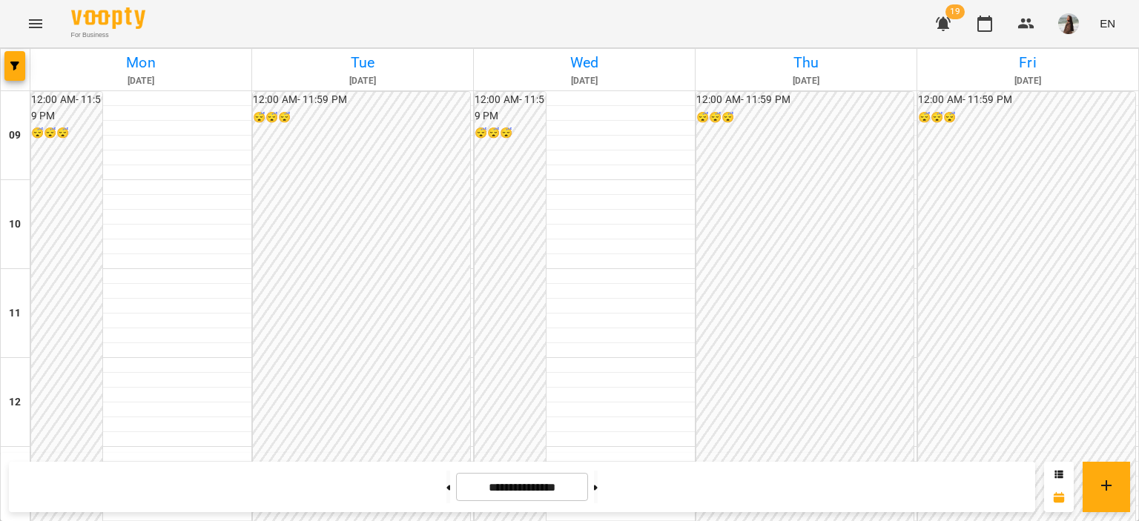
scroll to position [445, 0]
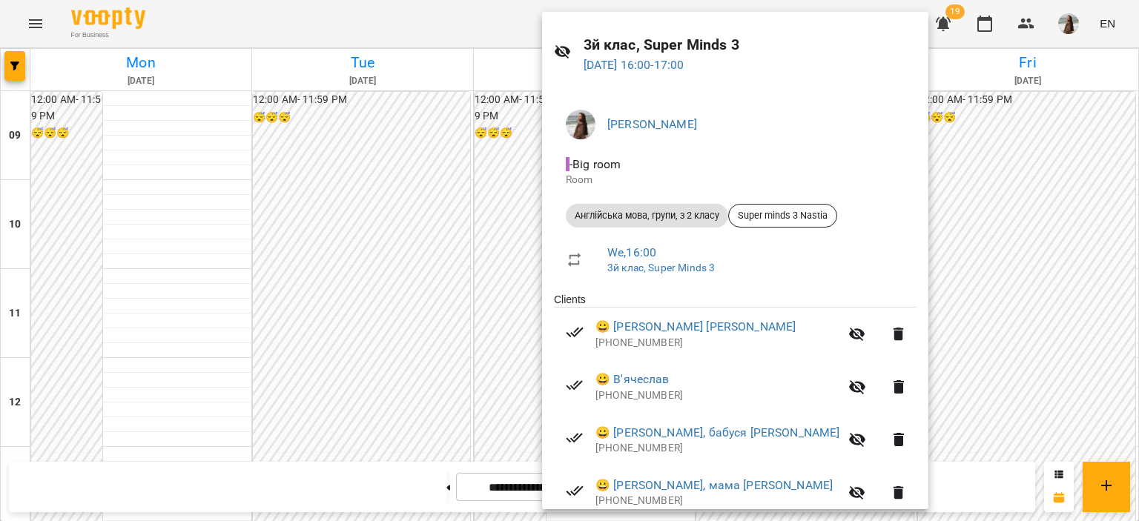
scroll to position [74, 0]
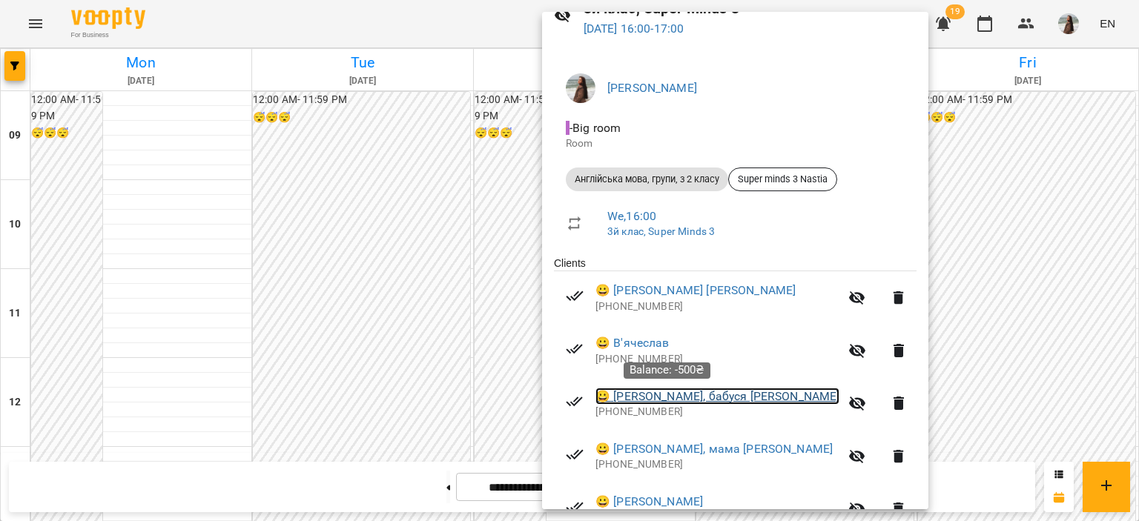
click at [645, 394] on link "😀 [PERSON_NAME], бабуся [PERSON_NAME]" at bounding box center [717, 397] width 244 height 18
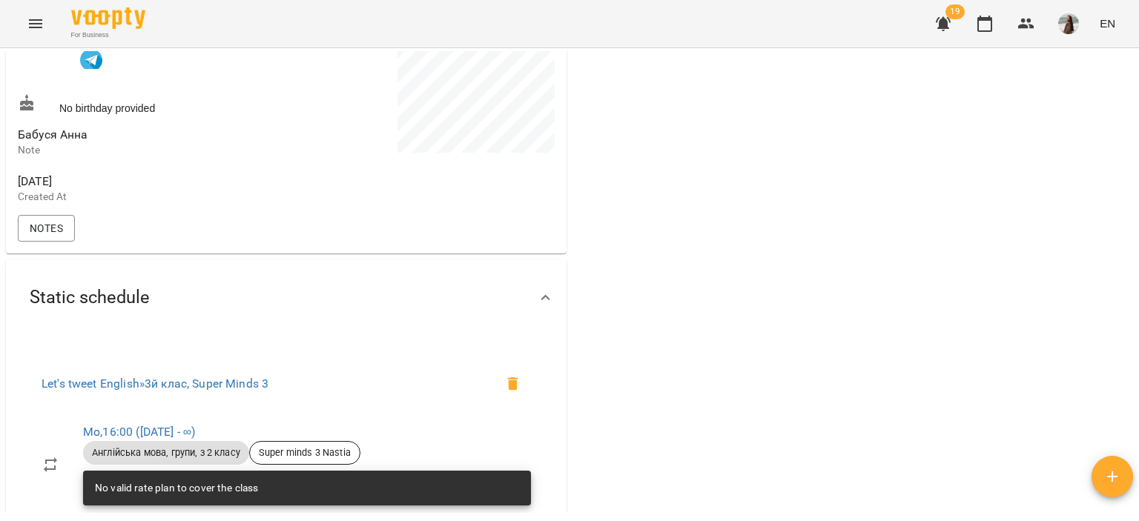
scroll to position [667, 0]
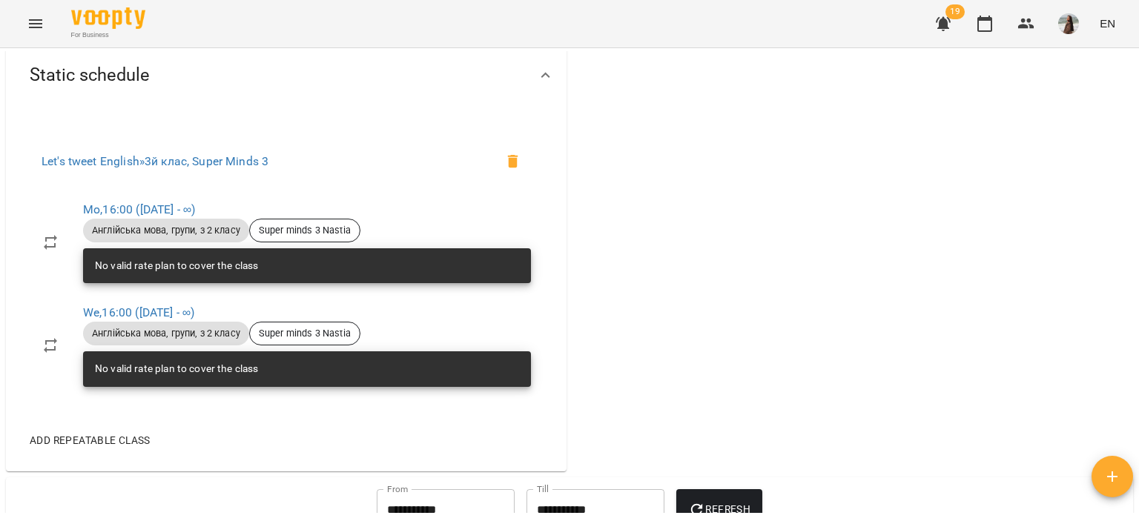
click at [1137, 238] on div "My Clients / [PERSON_NAME] Super minds 3 Nastia -500 ₴ Balance Top up the balan…" at bounding box center [569, 308] width 1139 height 521
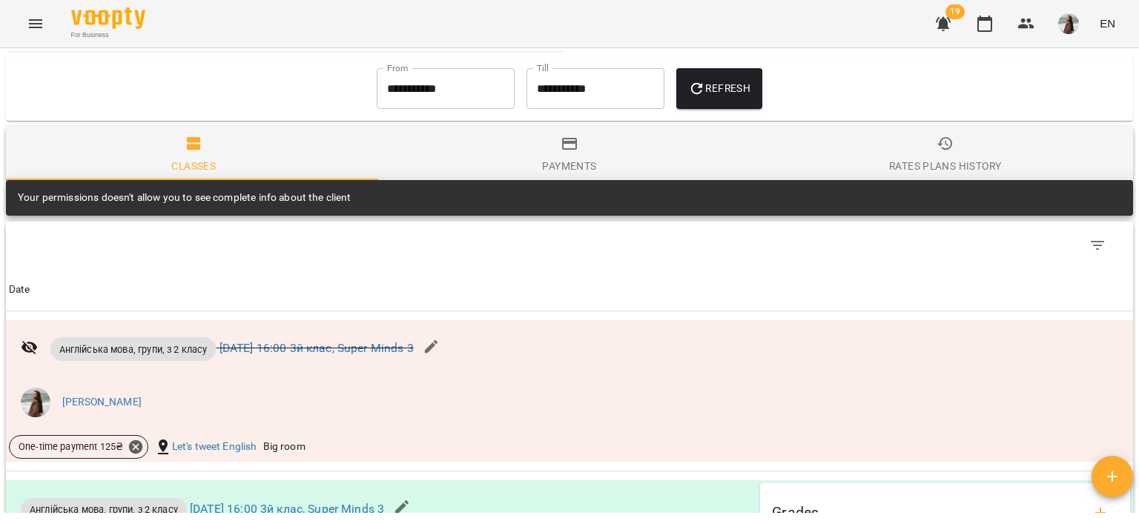
scroll to position [1136, 0]
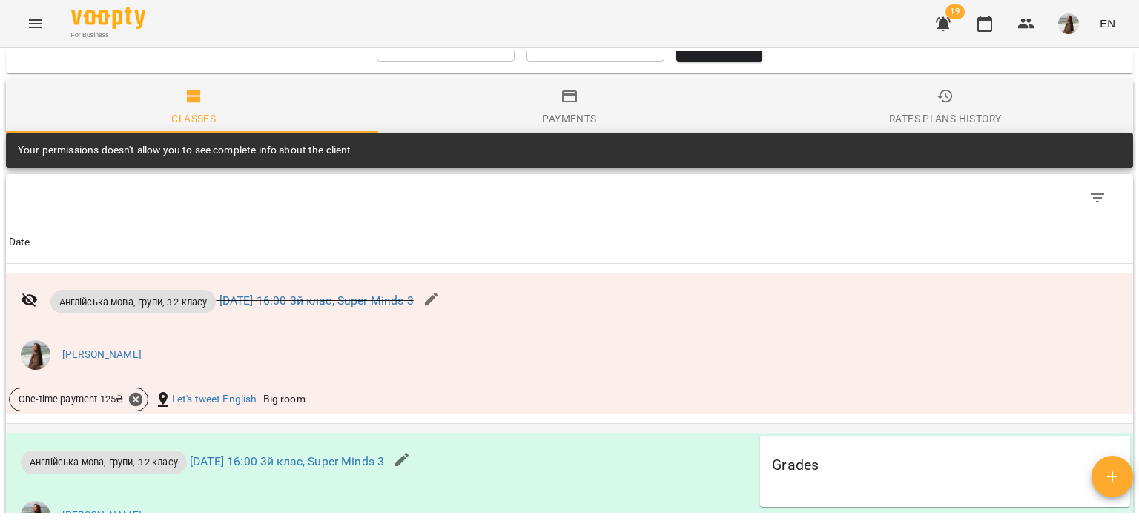
click at [828, 479] on div "Grades" at bounding box center [945, 466] width 346 height 36
click at [1065, 469] on div "Grades" at bounding box center [945, 466] width 346 height 36
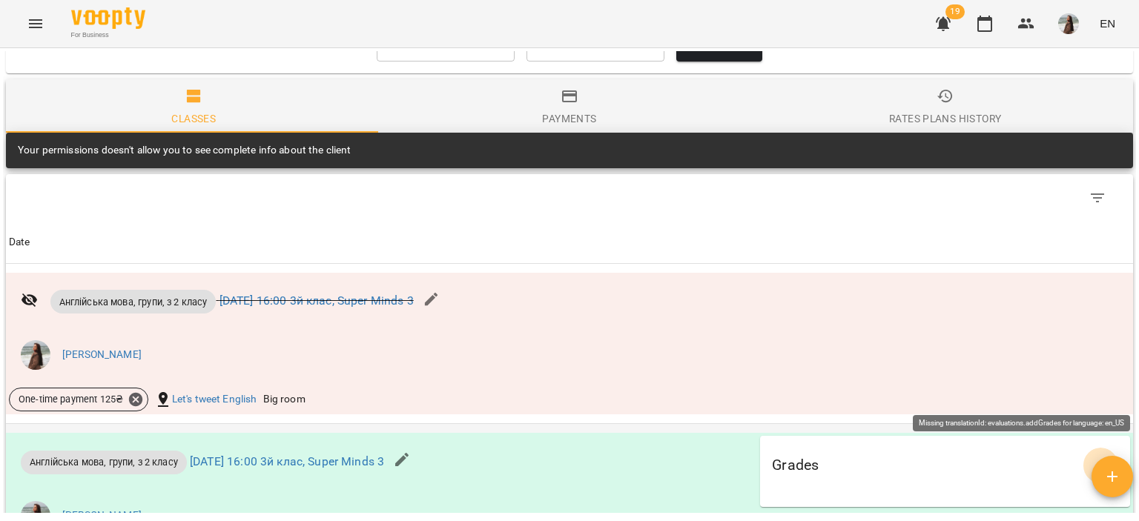
click at [1091, 474] on icon "add evaluations" at bounding box center [1100, 466] width 18 height 18
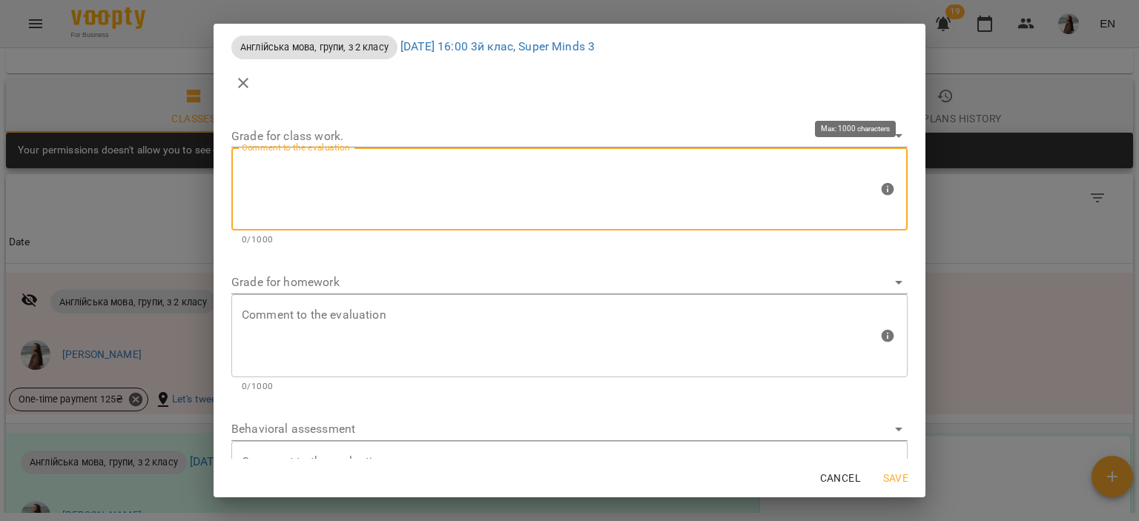
click at [424, 186] on textarea at bounding box center [560, 190] width 636 height 56
type textarea "*"
paste textarea "******"
type textarea "*******"
click at [913, 480] on button "Save" at bounding box center [895, 478] width 47 height 27
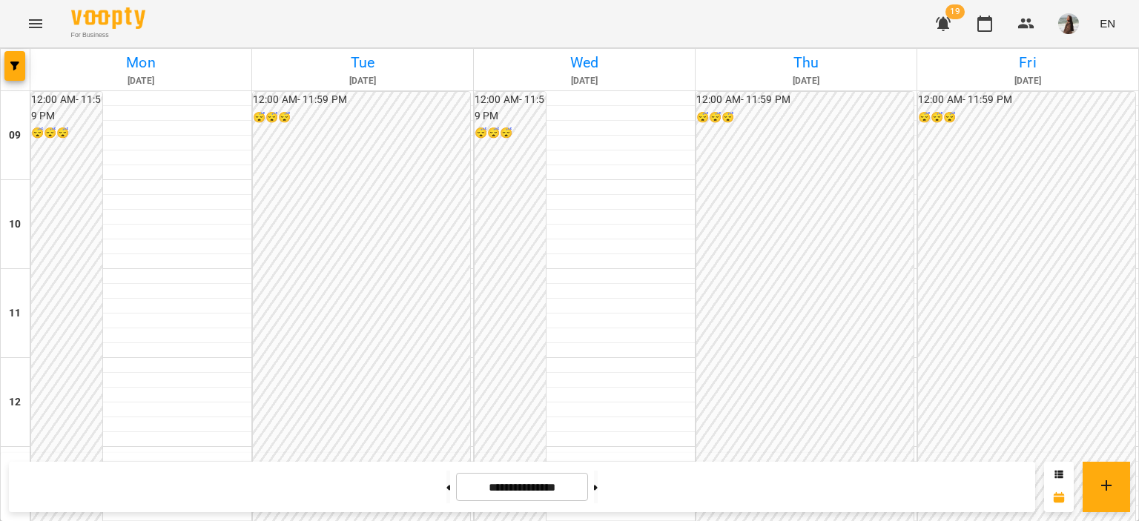
scroll to position [614, 0]
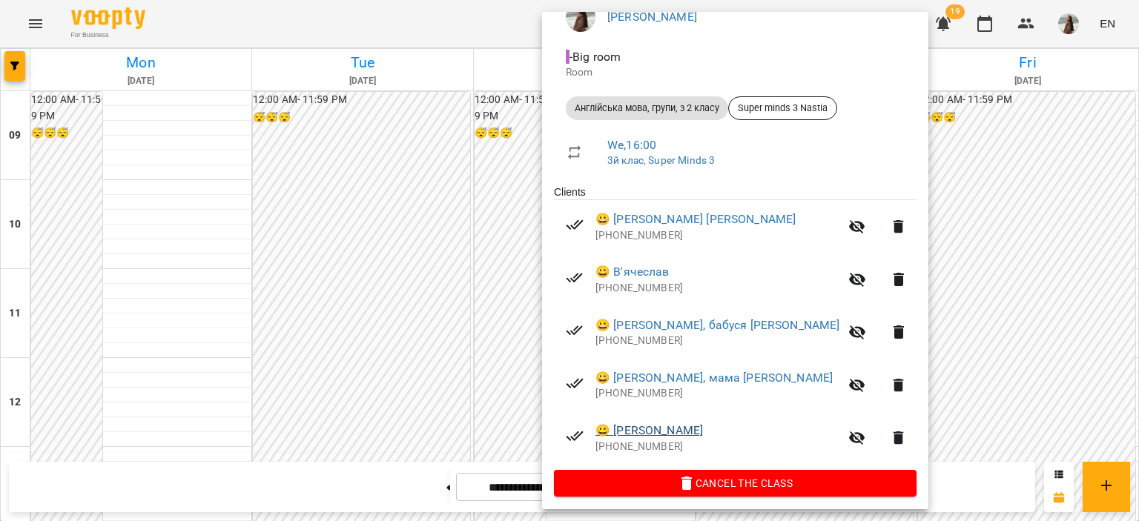
scroll to position [148, 0]
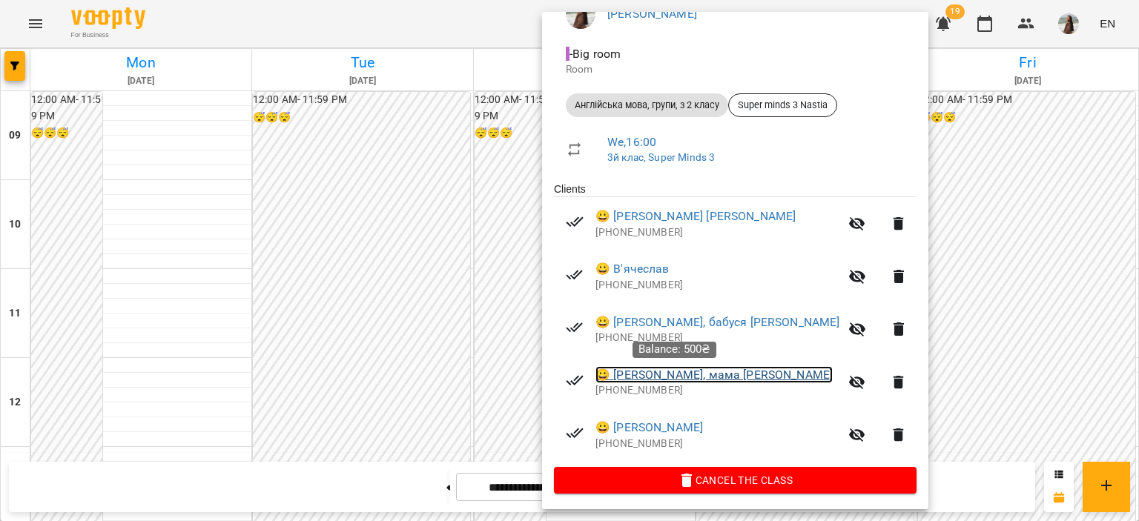
click at [686, 376] on link "😀 [PERSON_NAME], мама [PERSON_NAME]" at bounding box center [713, 375] width 237 height 18
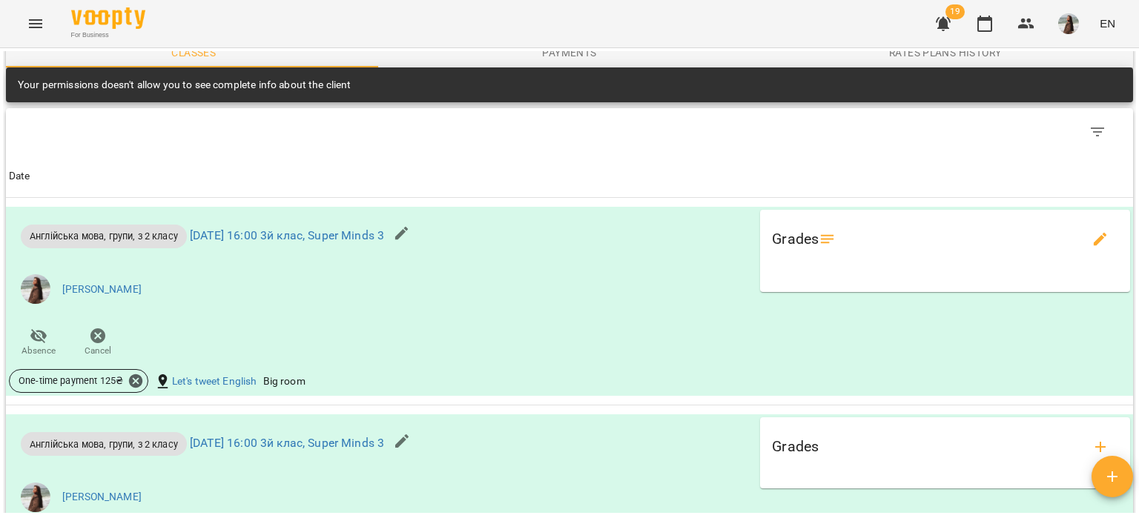
scroll to position [1334, 0]
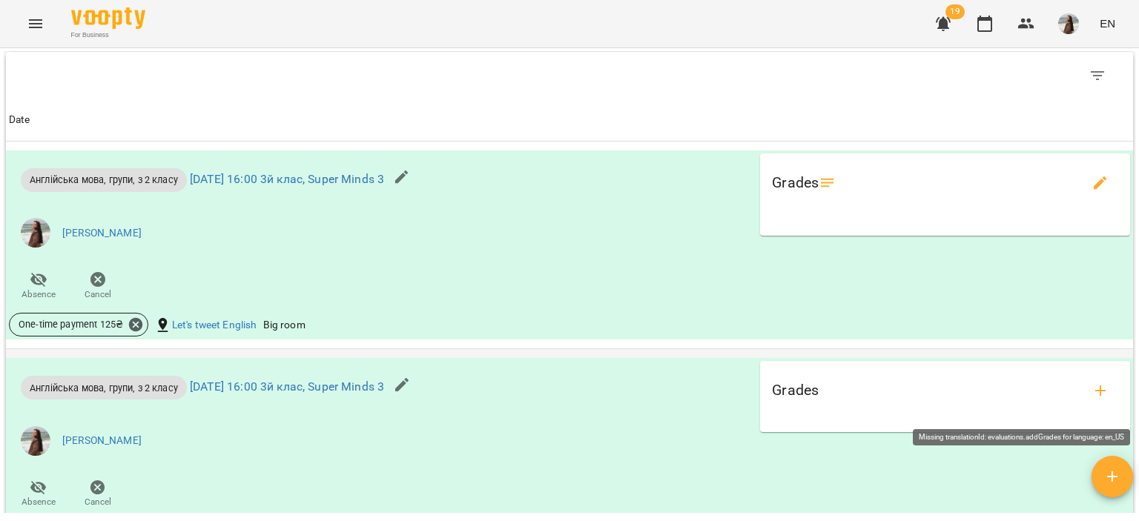
click at [1093, 399] on icon "add evaluations" at bounding box center [1100, 391] width 18 height 18
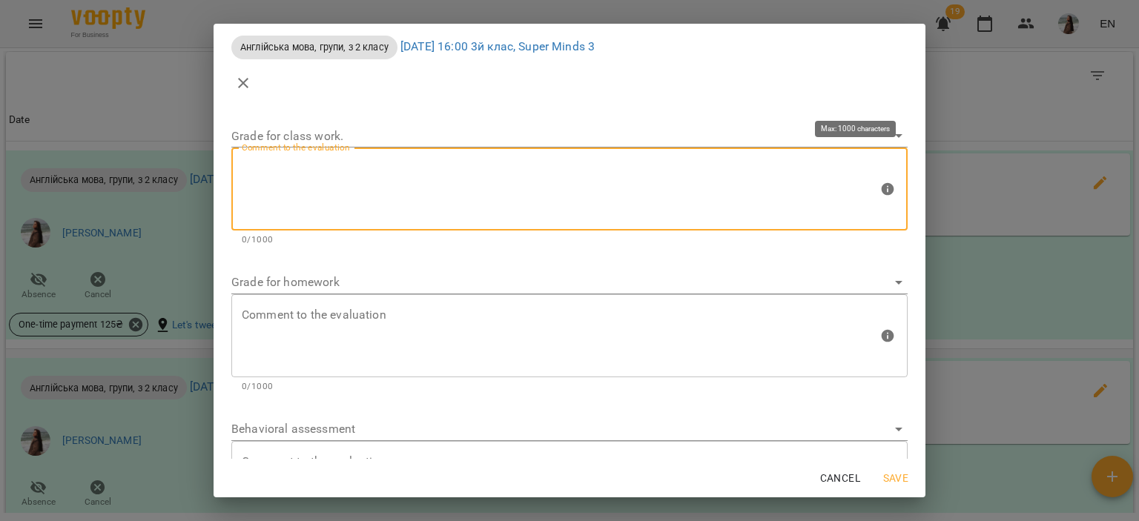
click at [462, 173] on textarea at bounding box center [560, 190] width 636 height 56
paste textarea "******"
type textarea "*******"
click at [898, 480] on span "Save" at bounding box center [896, 478] width 36 height 18
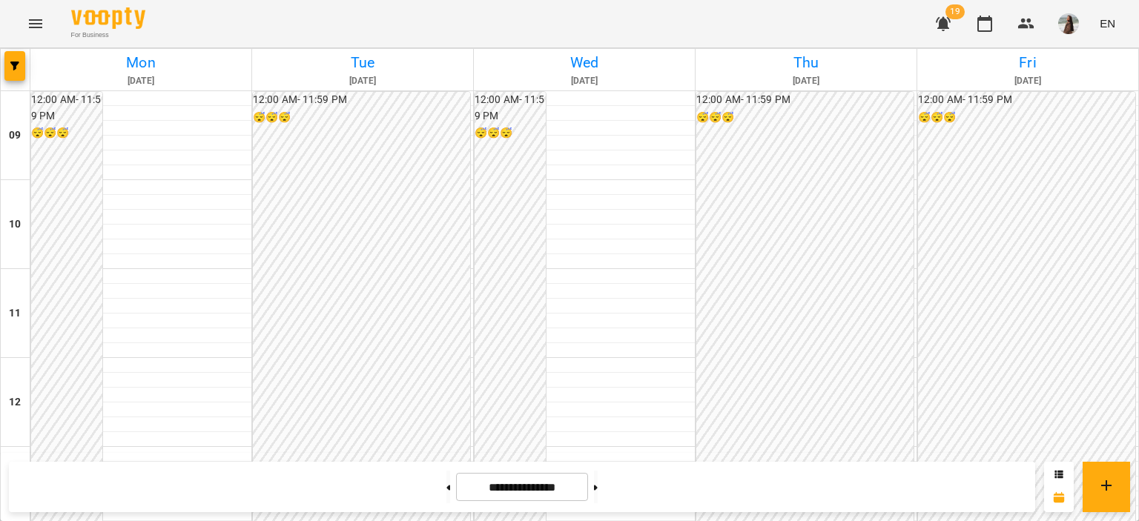
scroll to position [74, 0]
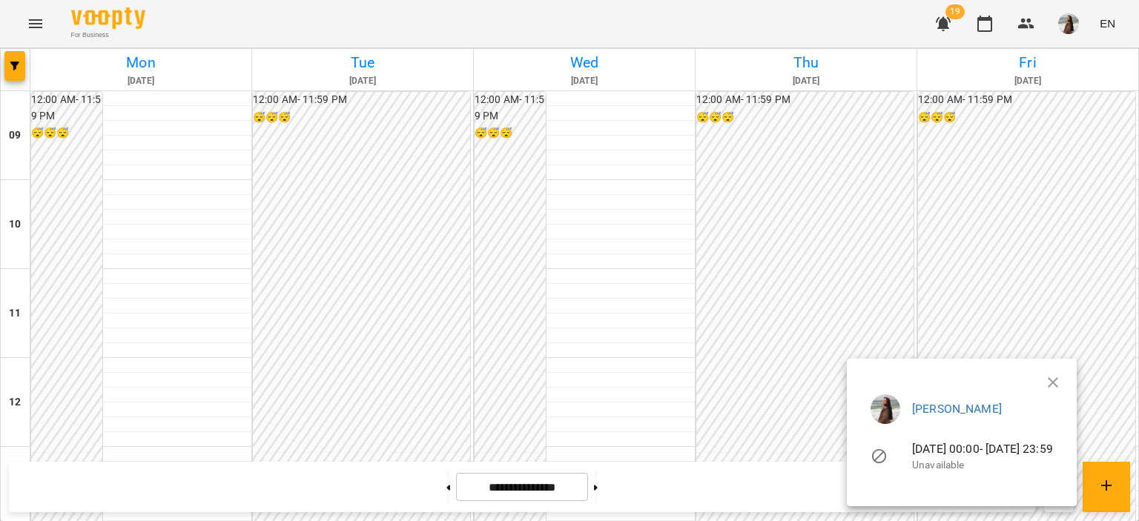
drag, startPoint x: 1136, startPoint y: 236, endPoint x: 1138, endPoint y: 329, distance: 93.4
click at [1138, 329] on div at bounding box center [569, 260] width 1139 height 521
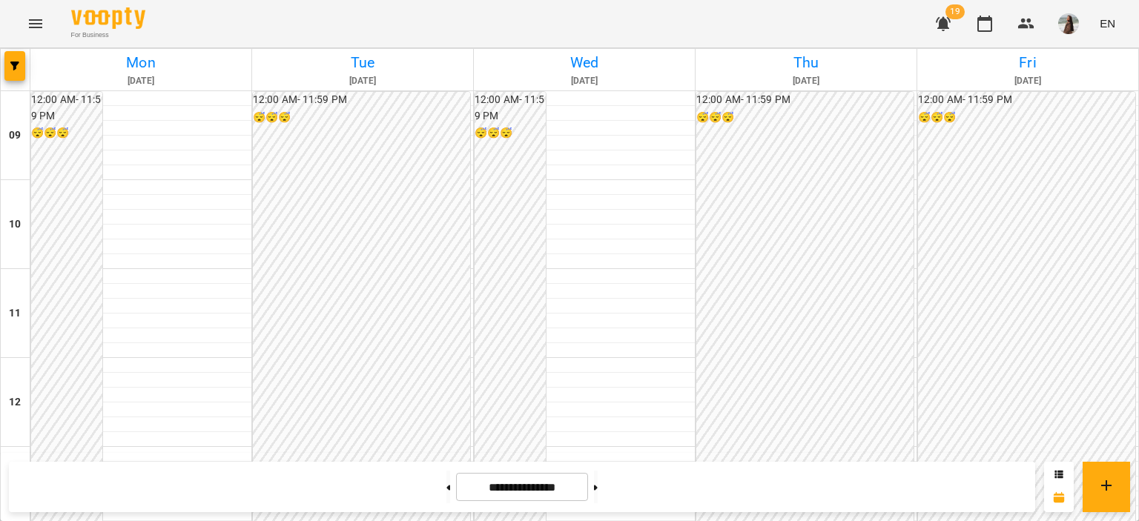
scroll to position [487, 0]
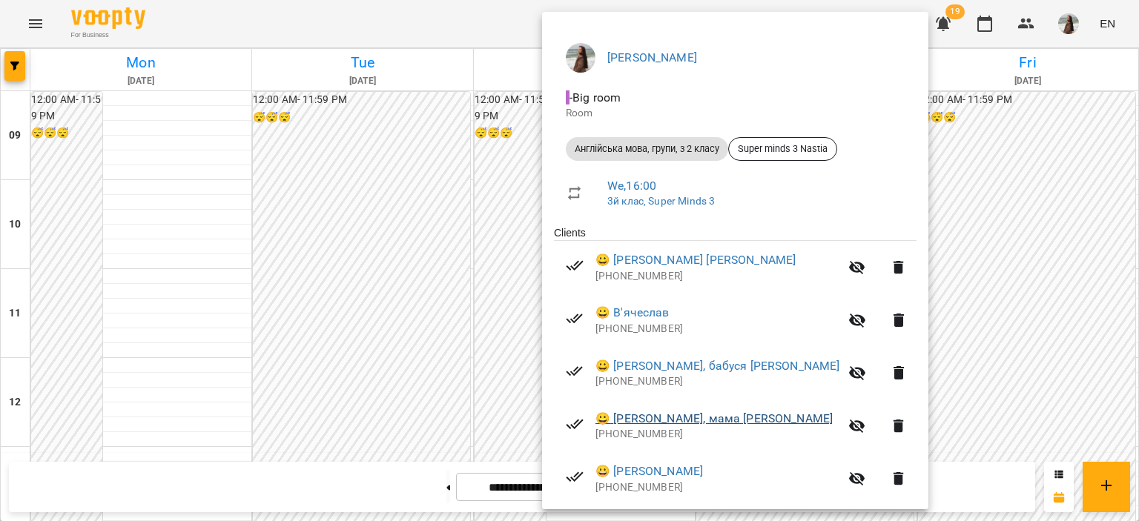
scroll to position [152, 0]
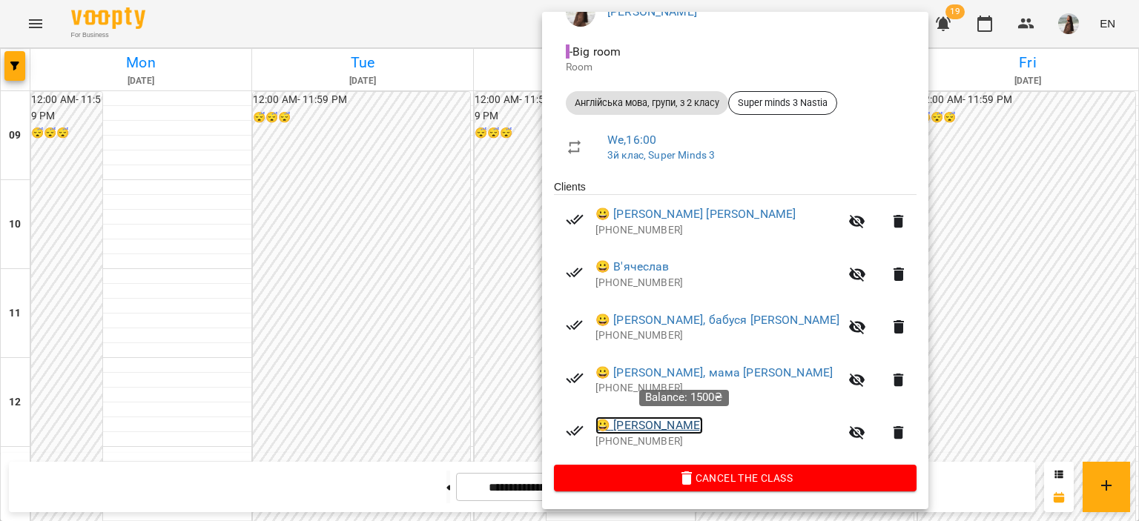
click at [657, 425] on link "😀 [PERSON_NAME]" at bounding box center [648, 426] width 107 height 18
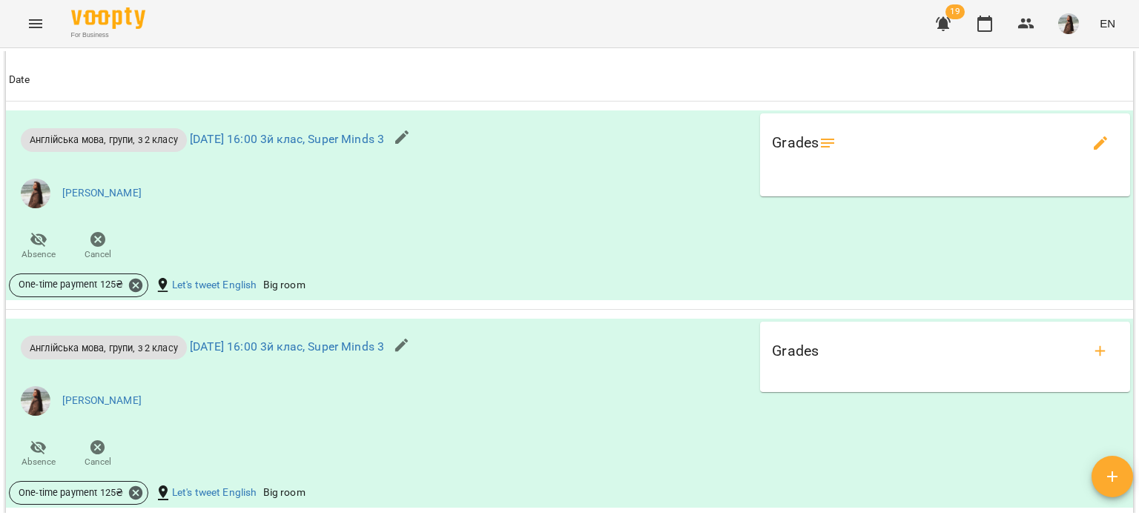
scroll to position [1380, 0]
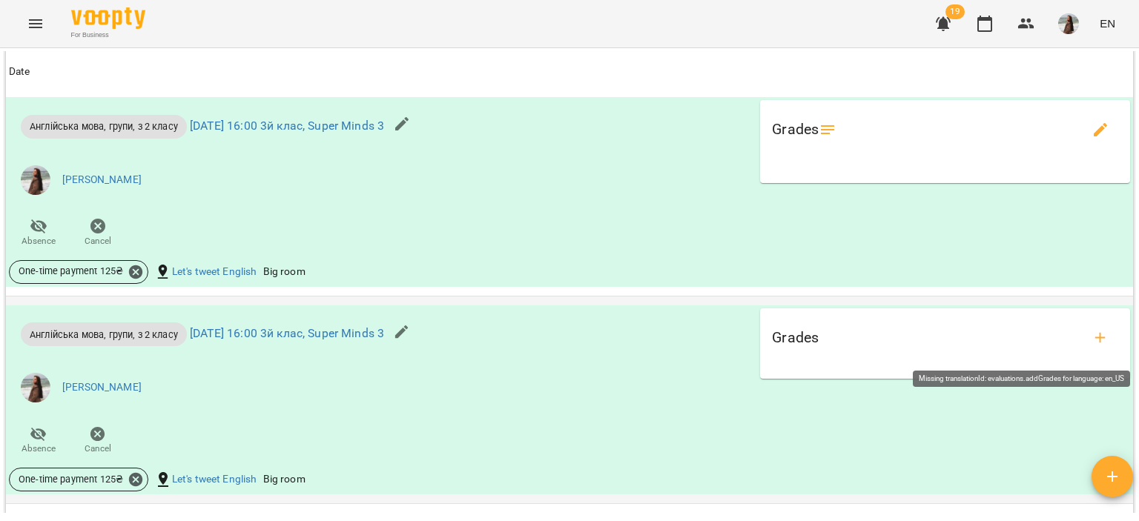
click at [1094, 347] on icon "add evaluations" at bounding box center [1100, 338] width 18 height 18
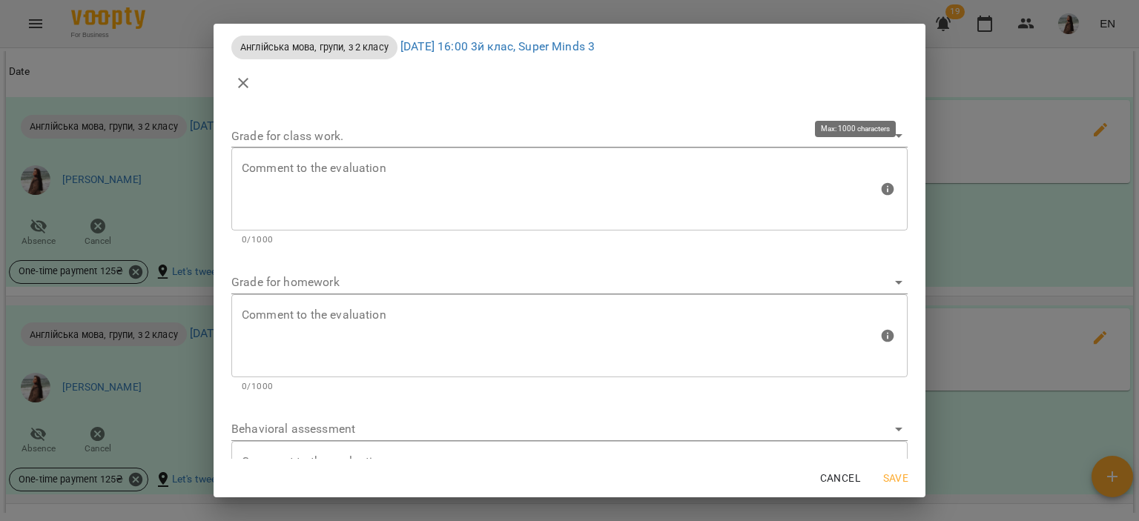
click at [491, 174] on textarea at bounding box center [560, 190] width 636 height 56
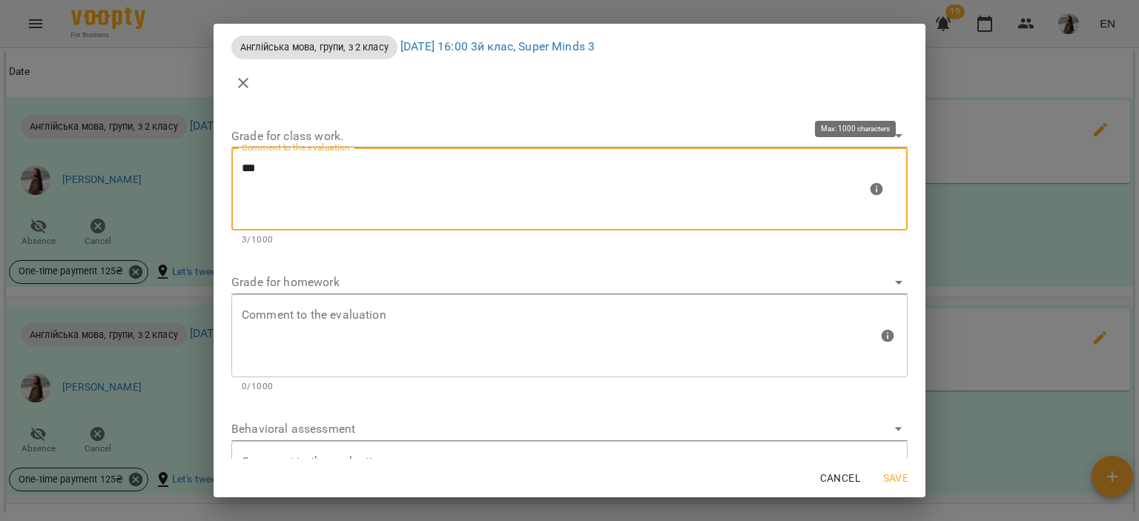
paste textarea "******"
type textarea "********"
click at [910, 486] on span "Save" at bounding box center [896, 478] width 36 height 18
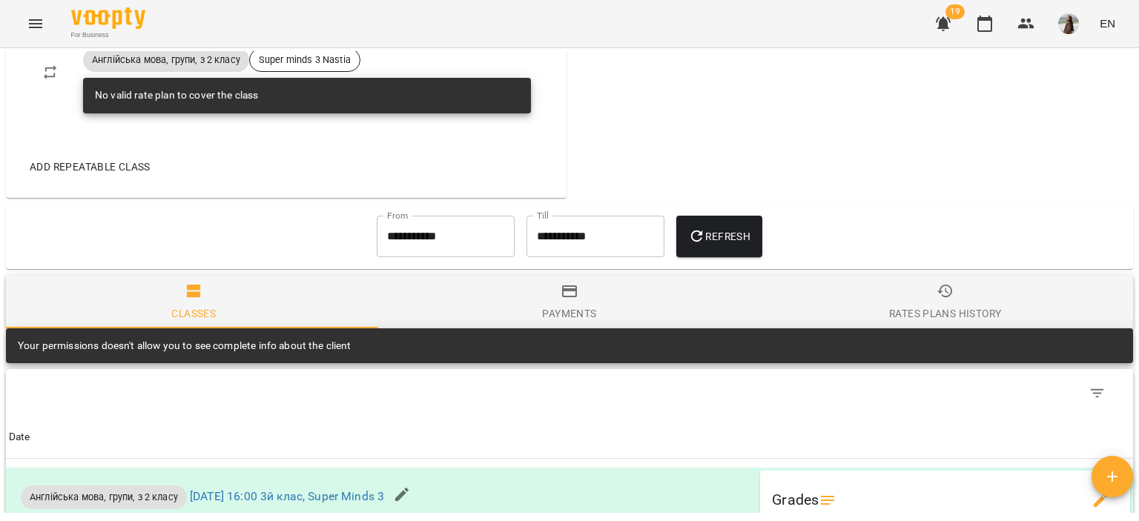
scroll to position [935, 0]
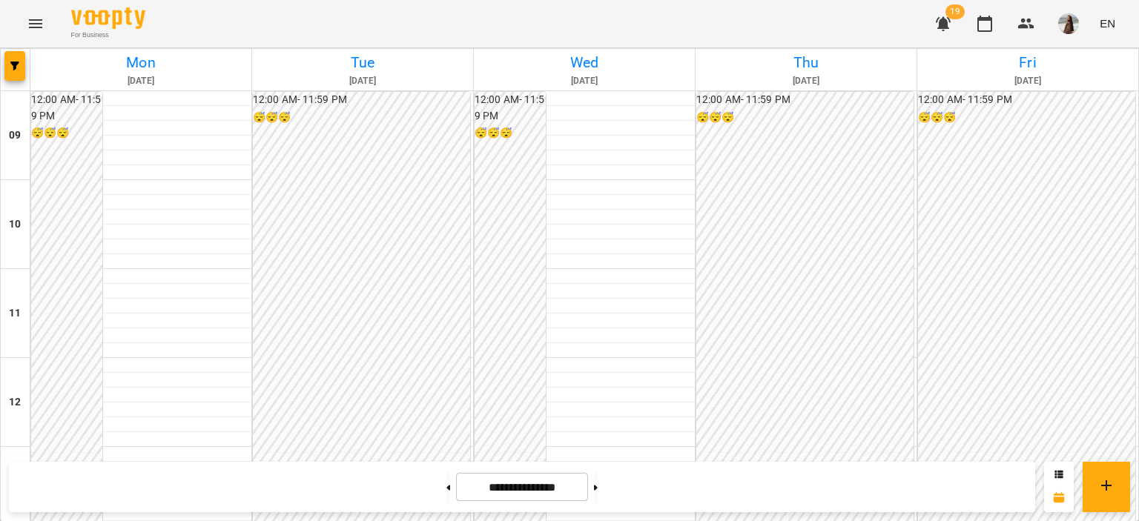
scroll to position [466, 0]
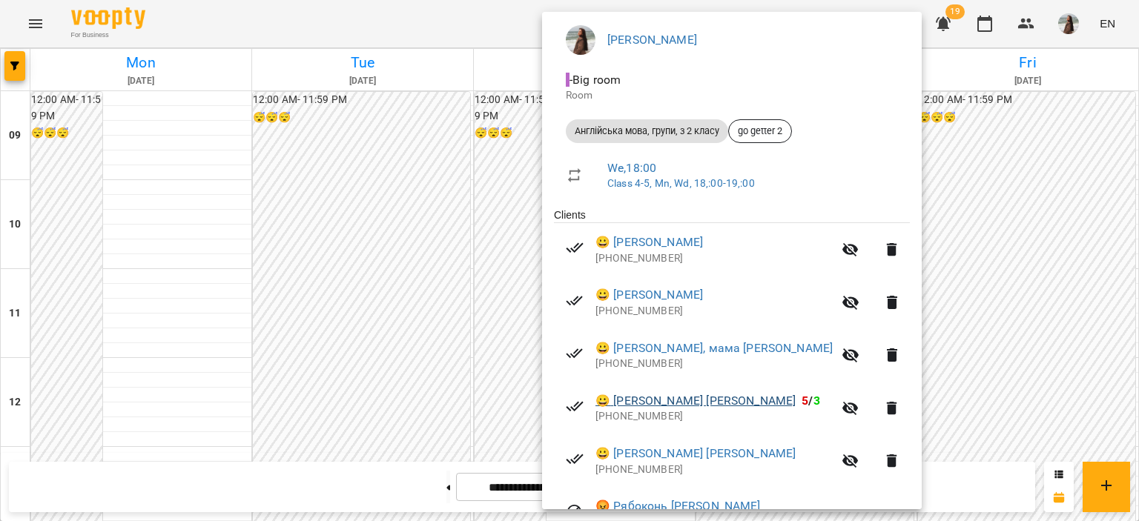
scroll to position [148, 0]
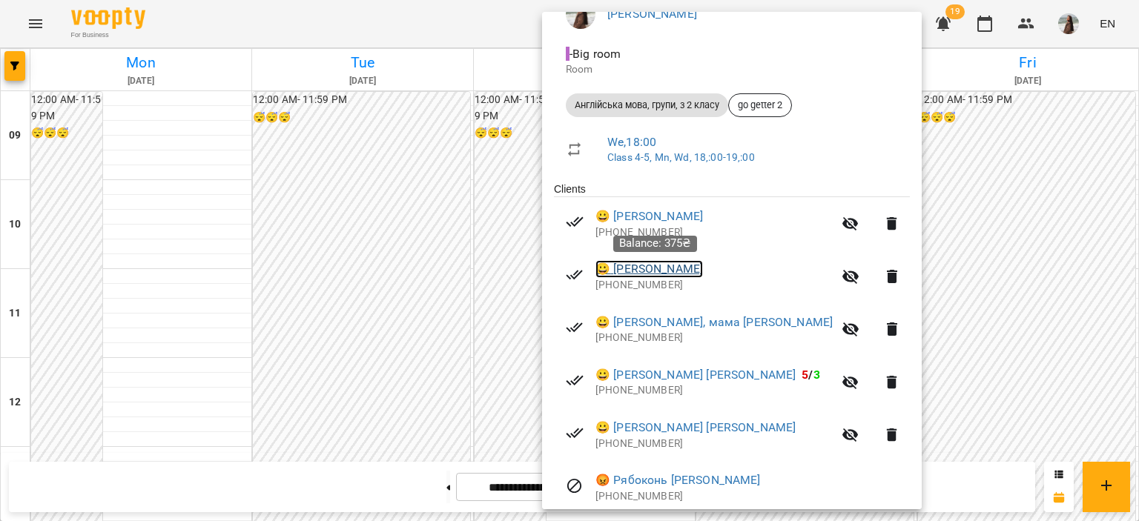
click at [692, 268] on link "😀 [PERSON_NAME]" at bounding box center [648, 269] width 107 height 18
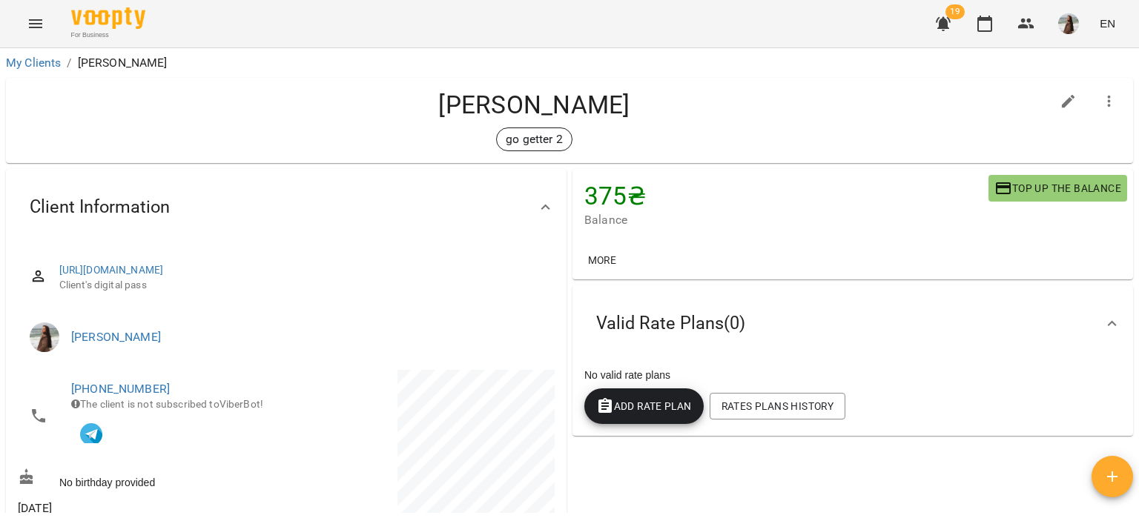
scroll to position [74, 0]
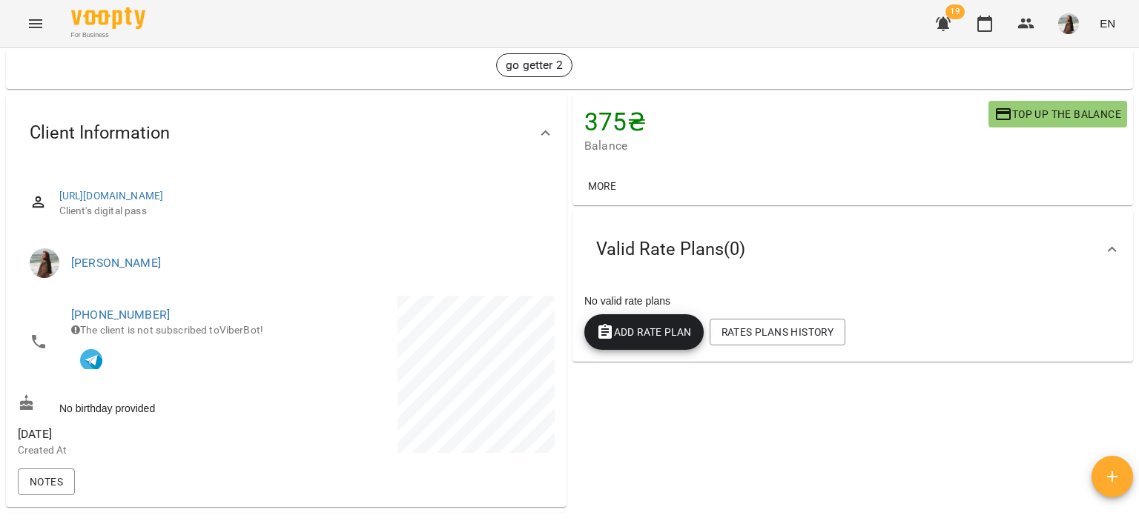
drag, startPoint x: 140, startPoint y: 311, endPoint x: 127, endPoint y: 331, distance: 24.1
click at [127, 331] on span "The client is not subscribed to ViberBot!" at bounding box center [167, 330] width 192 height 12
drag, startPoint x: 165, startPoint y: 313, endPoint x: 56, endPoint y: 317, distance: 108.3
click at [56, 317] on li "[PHONE_NUMBER] The client is not subscribed to ViberBot!" at bounding box center [150, 342] width 265 height 93
copy link "[PHONE_NUMBER]"
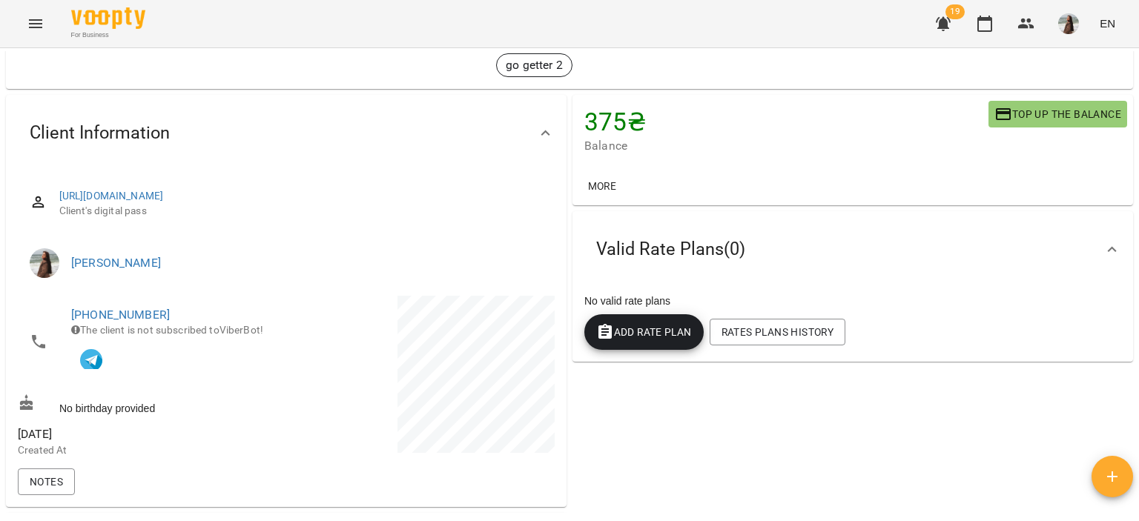
click at [196, 324] on span "The client is not subscribed to ViberBot!" at bounding box center [167, 330] width 192 height 12
click at [151, 308] on link "[PHONE_NUMBER]" at bounding box center [120, 315] width 99 height 14
click at [176, 377] on img at bounding box center [181, 374] width 22 height 22
select select "******"
select select "*********"
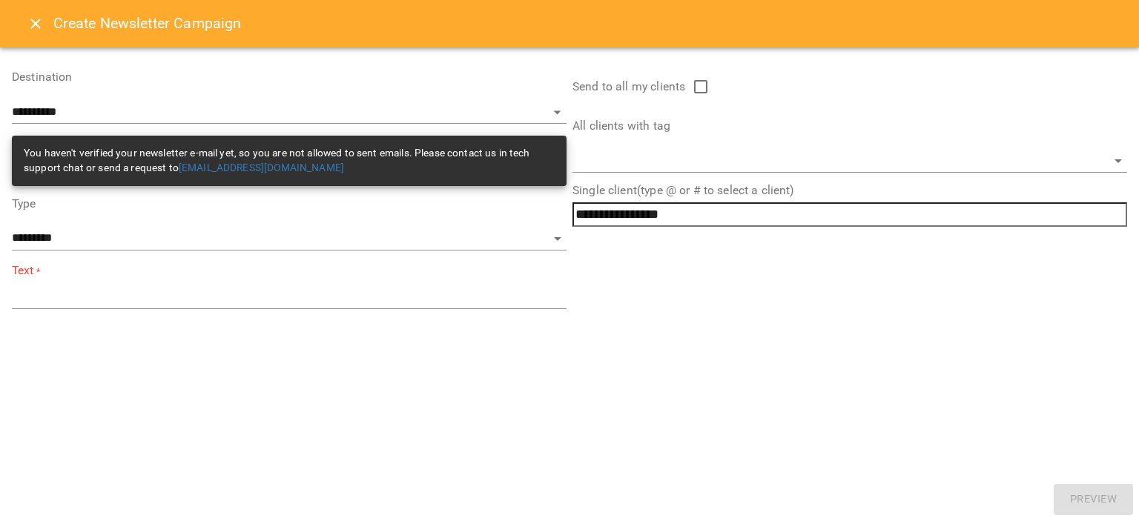
click at [36, 33] on button "Close" at bounding box center [36, 24] width 36 height 36
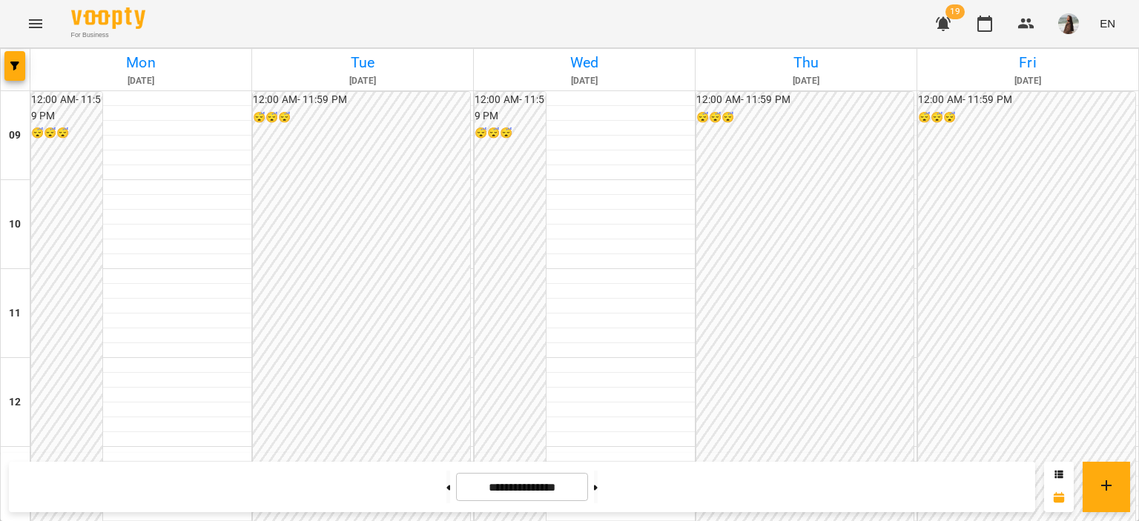
scroll to position [614, 0]
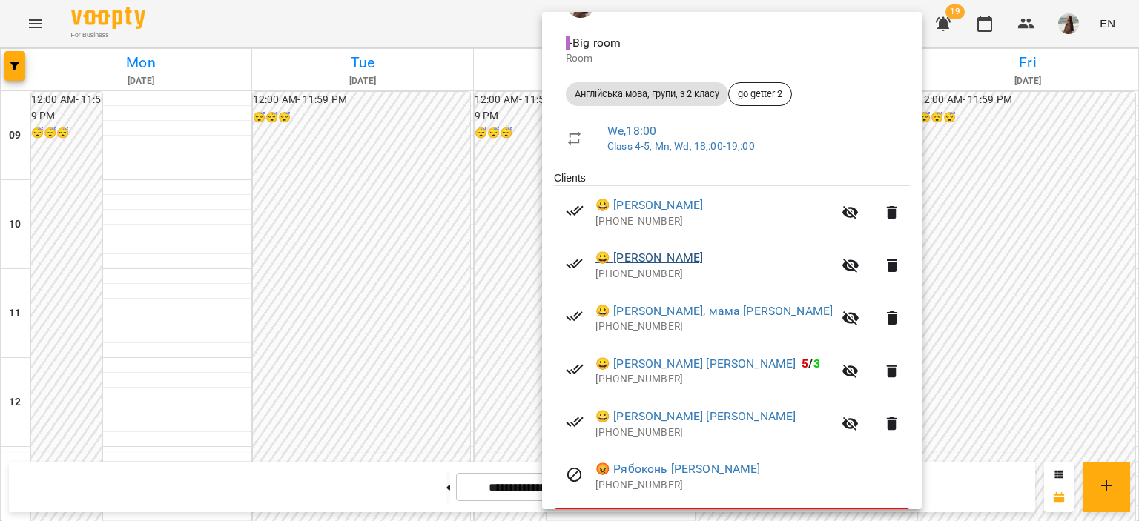
scroll to position [157, 0]
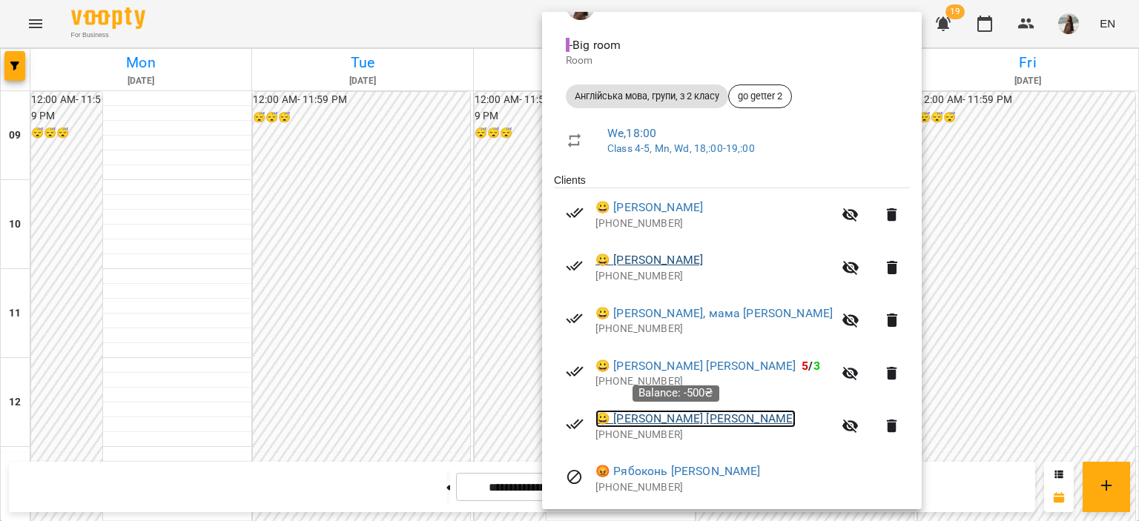
click at [679, 425] on link "😀 [PERSON_NAME] [PERSON_NAME]" at bounding box center [695, 419] width 200 height 18
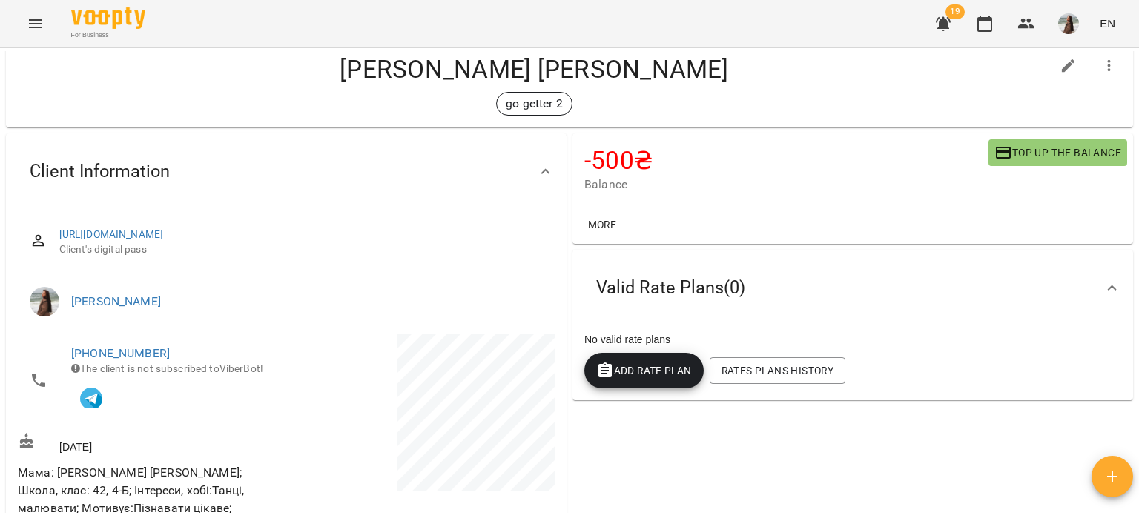
scroll to position [36, 0]
click at [164, 236] on link "[URL][DOMAIN_NAME]" at bounding box center [111, 234] width 105 height 12
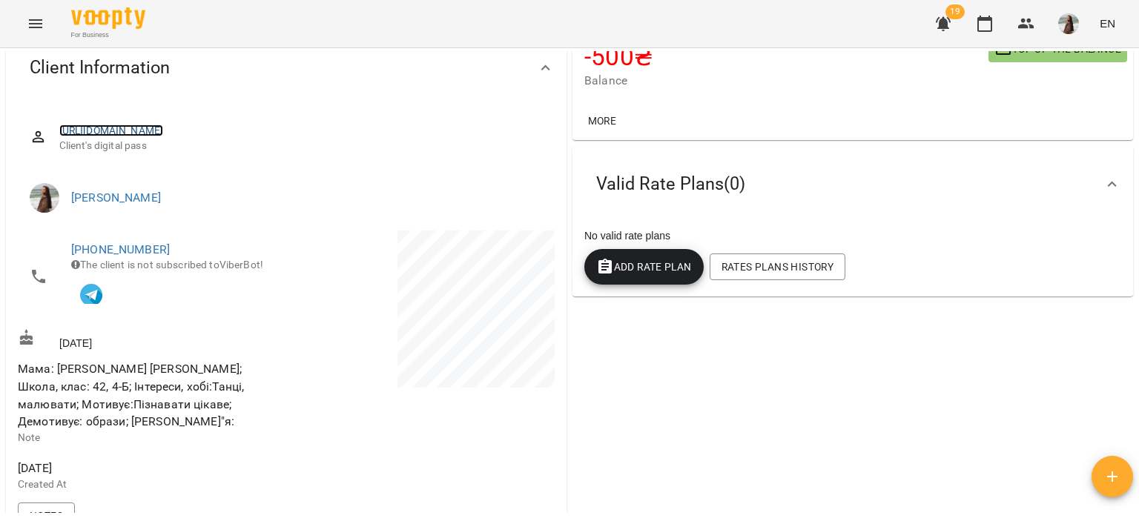
scroll to position [0, 0]
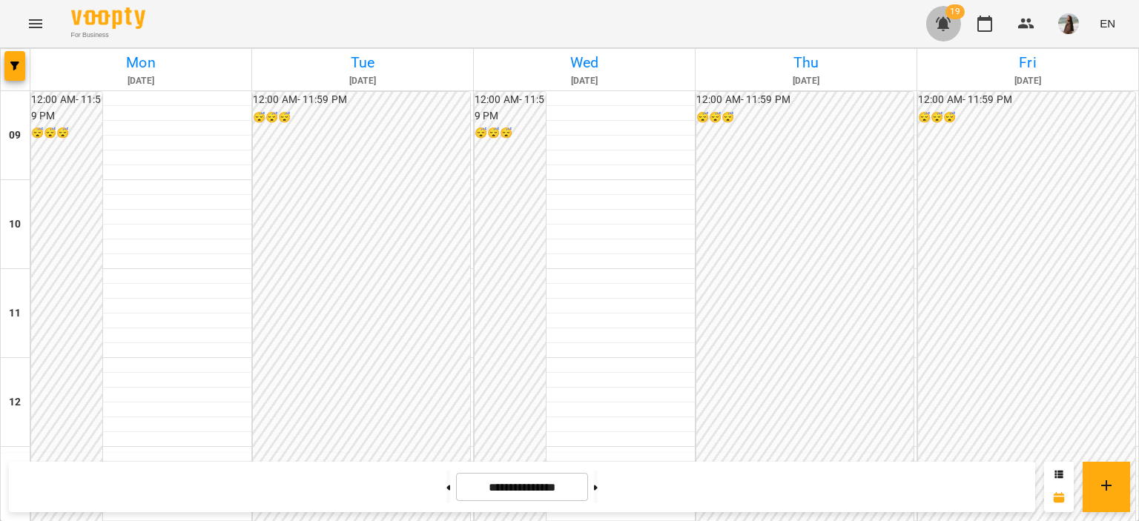
click at [947, 17] on icon "button" at bounding box center [943, 24] width 18 height 18
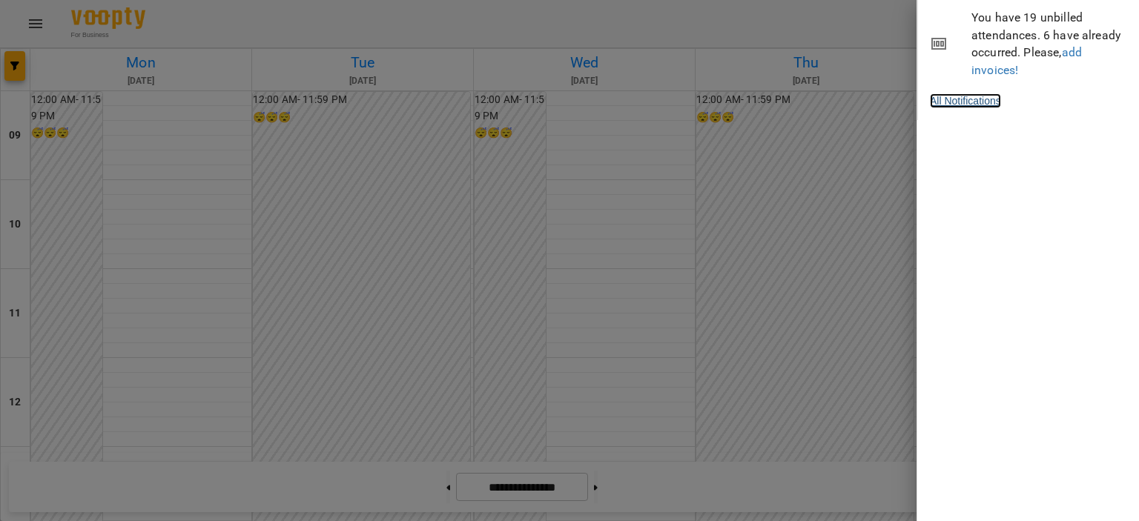
click at [993, 104] on link "All Notifications" at bounding box center [965, 100] width 71 height 15
